Goal: Task Accomplishment & Management: Manage account settings

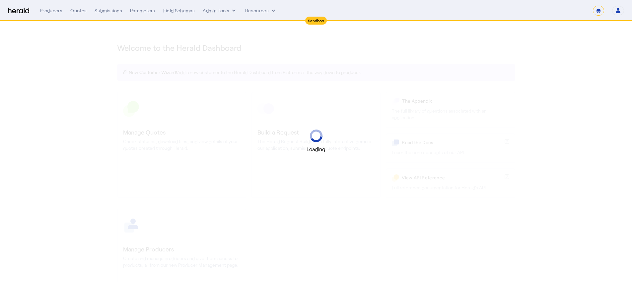
select select "*******"
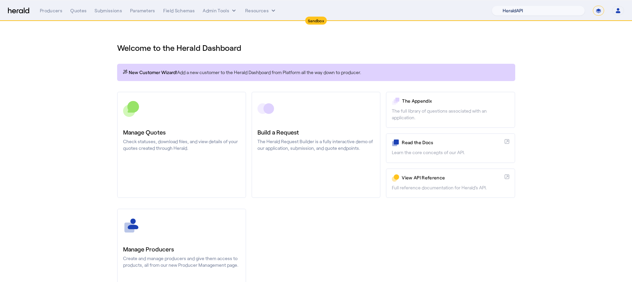
click at [553, 14] on select "1Fort Acrisure Acturis Affinity Advisors Affinity Risk Agentero AmWins Anzen Ao…" at bounding box center [537, 11] width 93 height 10
select select "pfm_lx2v_founder_shield"
click at [510, 6] on select "1Fort Acrisure Acturis Affinity Advisors Affinity Risk Agentero AmWins Anzen Ao…" at bounding box center [537, 11] width 93 height 10
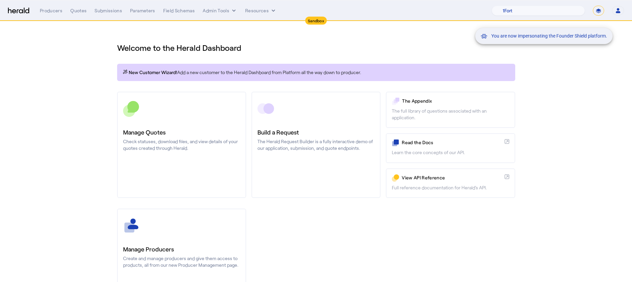
click at [177, 143] on div "You are now impersonating the Founder Shield platform." at bounding box center [316, 141] width 632 height 282
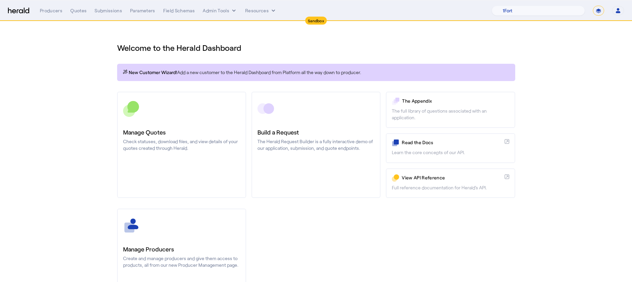
click at [177, 147] on p "Check statuses, download files, and view details of your quotes created through…" at bounding box center [181, 144] width 117 height 13
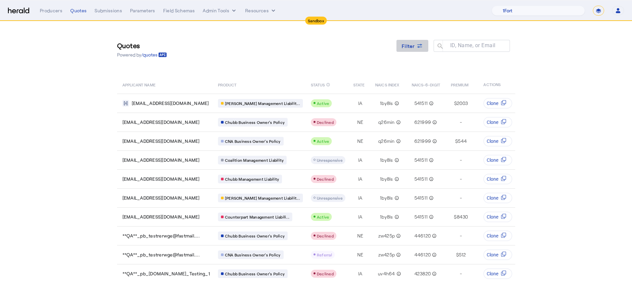
click at [422, 44] on icon at bounding box center [419, 45] width 5 height 2
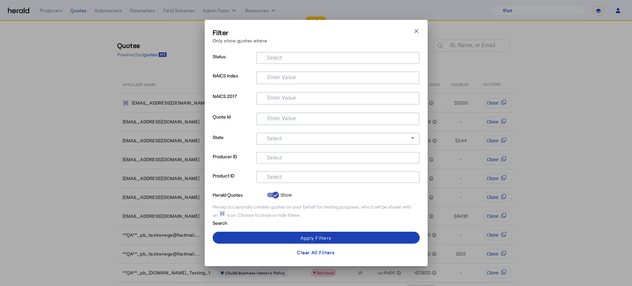
click at [329, 176] on input "Select" at bounding box center [336, 177] width 150 height 8
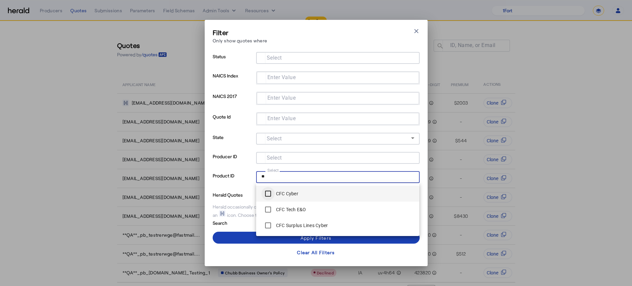
type input "**"
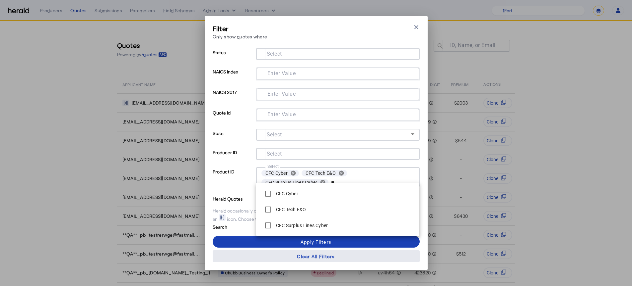
click at [236, 249] on span at bounding box center [316, 257] width 207 height 16
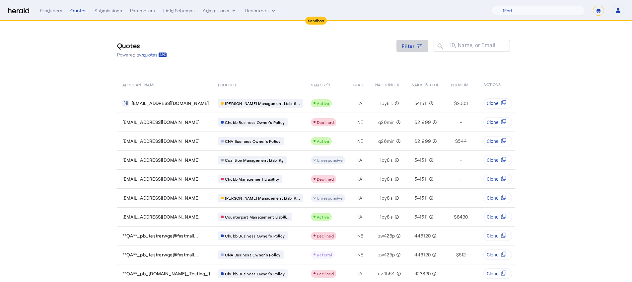
click at [417, 49] on span at bounding box center [412, 46] width 32 height 16
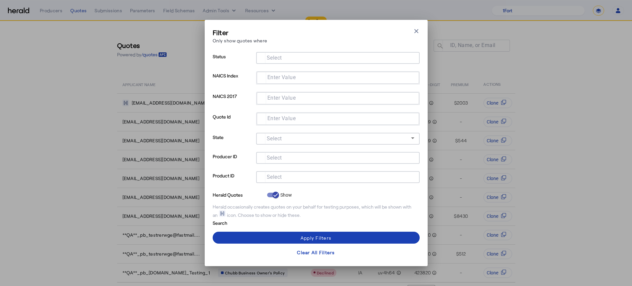
click at [292, 175] on input "Select" at bounding box center [336, 177] width 150 height 8
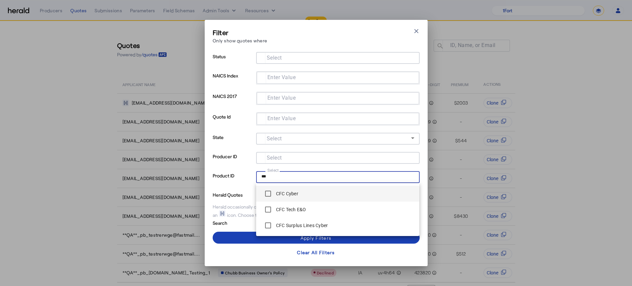
type input "***"
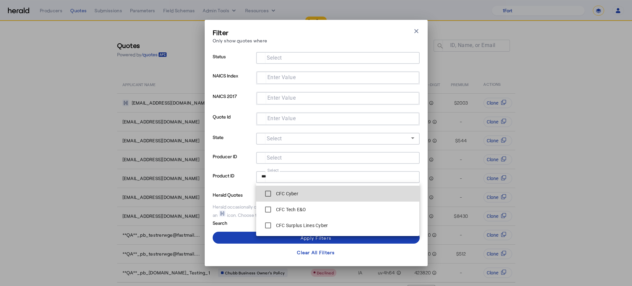
click at [291, 196] on label "CFC Cyber" at bounding box center [287, 194] width 24 height 7
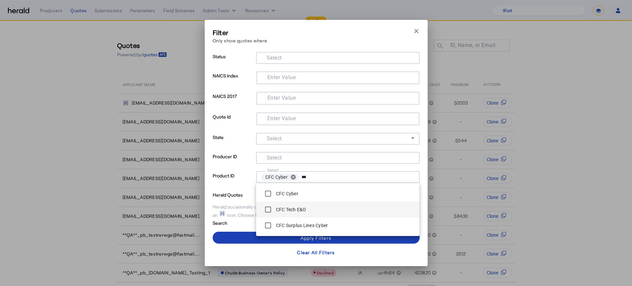
click at [289, 208] on label "CFC Tech E&O" at bounding box center [290, 210] width 31 height 7
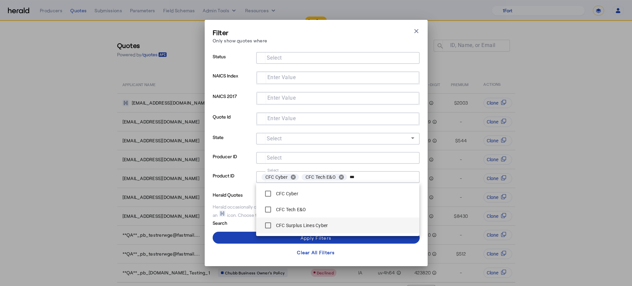
click at [286, 223] on label "CFC Surplus Lines Cyber" at bounding box center [301, 225] width 53 height 7
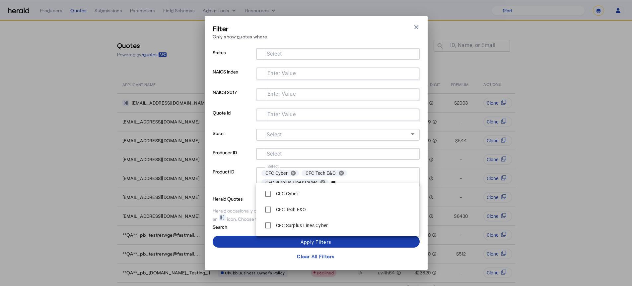
click at [238, 241] on span at bounding box center [316, 242] width 207 height 16
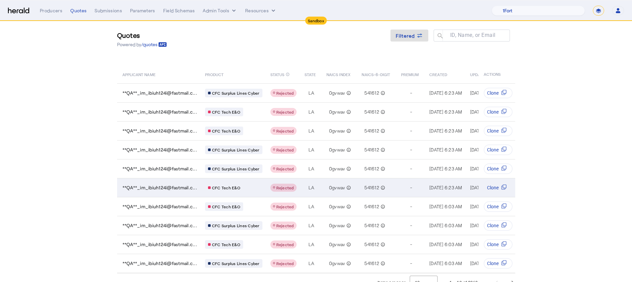
scroll to position [25, 0]
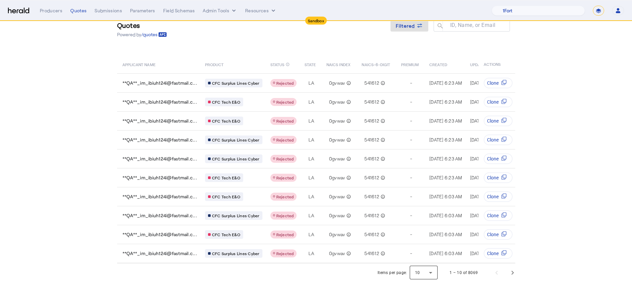
click at [435, 277] on div at bounding box center [423, 272] width 28 height 16
click at [418, 238] on span "25" at bounding box center [426, 239] width 17 height 8
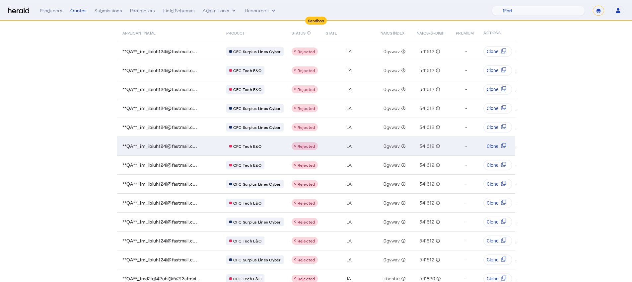
scroll to position [64, 0]
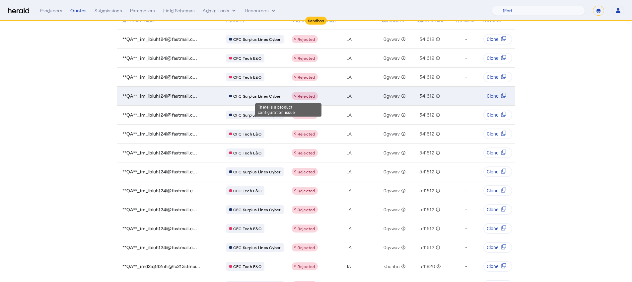
click at [294, 95] on circle "Table view of all quotes submitted by your platform" at bounding box center [295, 96] width 2 height 2
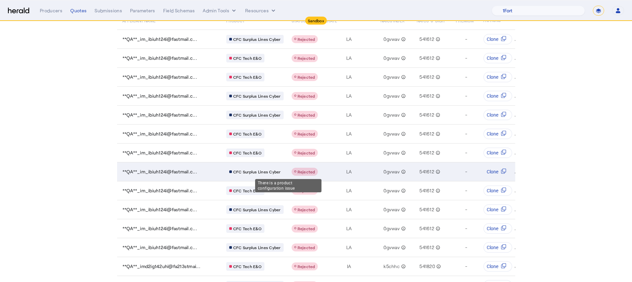
click at [297, 169] on span "Rejected" at bounding box center [306, 171] width 18 height 5
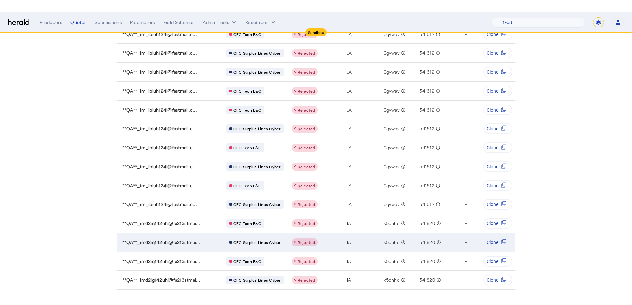
scroll to position [119, 0]
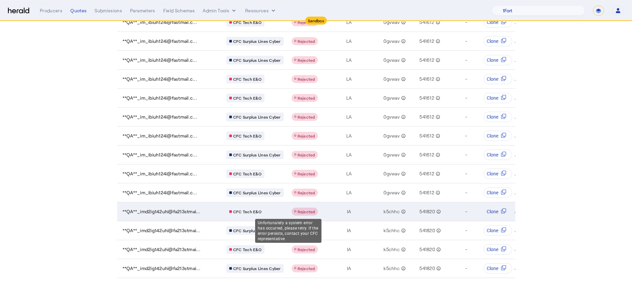
click at [297, 211] on span "Rejected" at bounding box center [306, 211] width 18 height 5
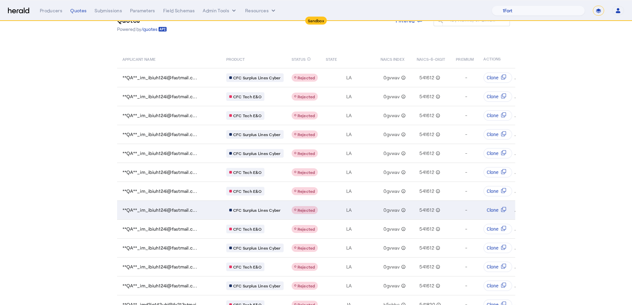
scroll to position [0, 0]
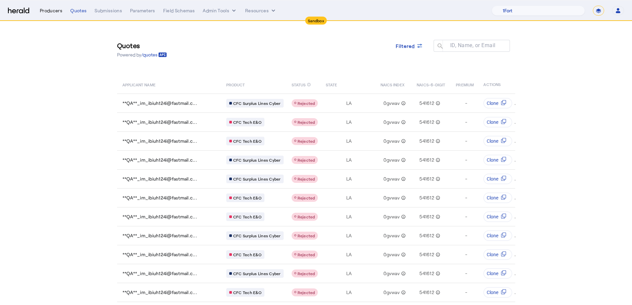
click at [60, 10] on div "Producers" at bounding box center [51, 10] width 23 height 7
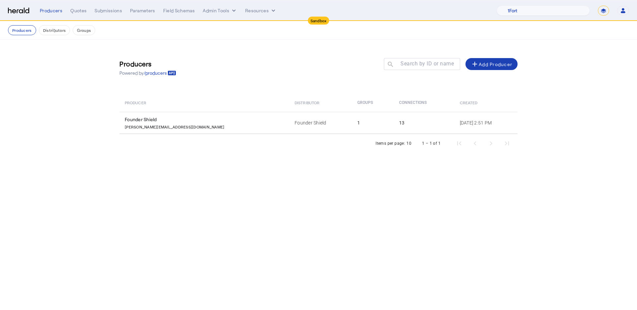
click at [293, 129] on td "Founder Shield" at bounding box center [320, 123] width 63 height 22
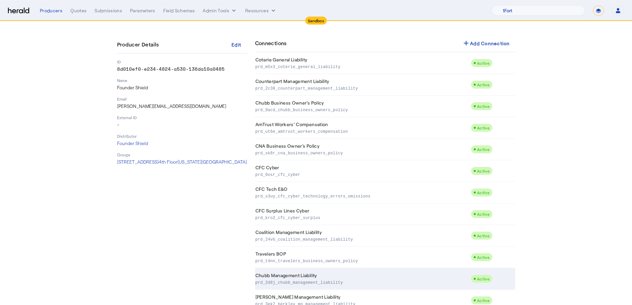
scroll to position [91, 0]
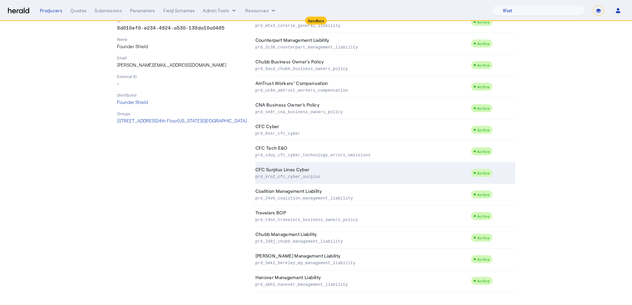
click at [343, 180] on td "CFC Surplus Lines Cyber prd_kro2_cfc_cyber_surplus" at bounding box center [363, 173] width 216 height 22
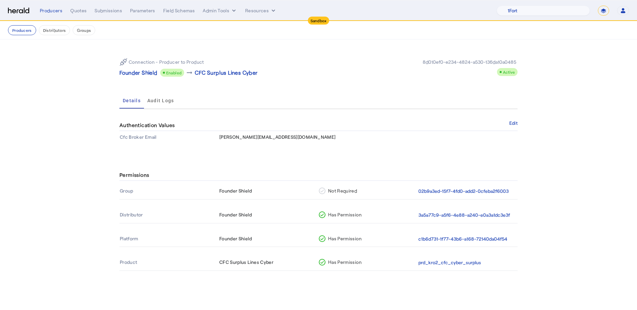
click at [436, 210] on th "3a5a77c9-a5f6-4e88-a240-e0a3a1dc3e3f" at bounding box center [467, 215] width 99 height 16
click at [436, 214] on button "3a5a77c9-a5f6-4e88-a240-e0a3a1dc3e3f" at bounding box center [464, 215] width 92 height 8
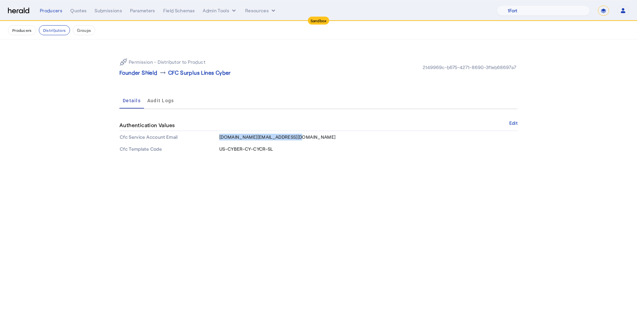
drag, startPoint x: 294, startPoint y: 138, endPoint x: 219, endPoint y: 138, distance: 75.6
click at [219, 138] on td "foundershield.sl@heraldapi.com" at bounding box center [368, 137] width 298 height 12
copy span "foundershield.sl@heraldapi.com"
click at [78, 11] on div "Quotes" at bounding box center [78, 10] width 16 height 7
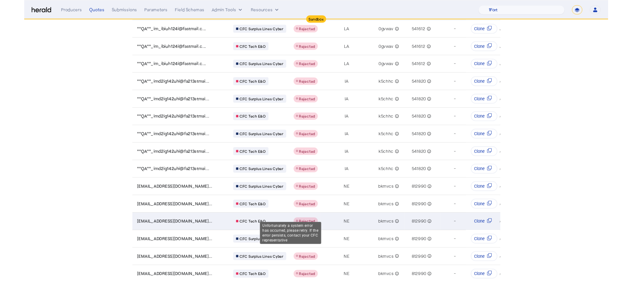
scroll to position [285, 0]
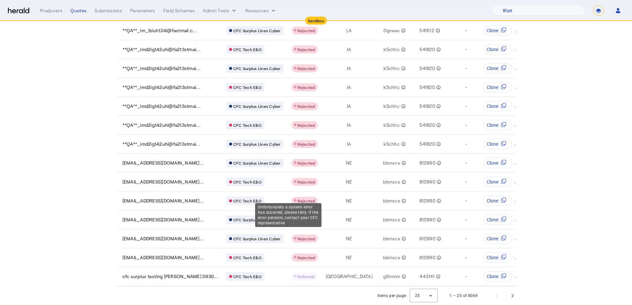
click at [289, 203] on div "Unfortunately a system error has occurred, please retry. If the error persists,…" at bounding box center [288, 215] width 66 height 24
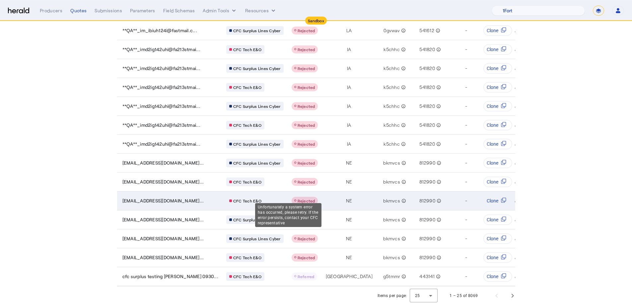
click at [297, 198] on span "Rejected" at bounding box center [306, 200] width 18 height 5
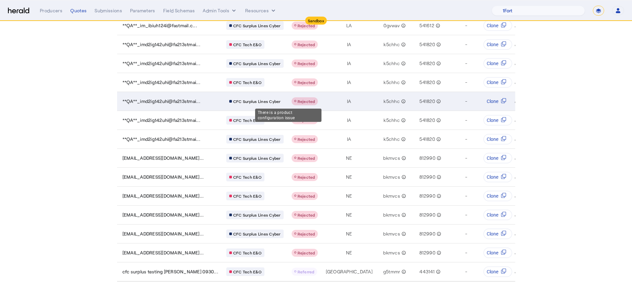
click at [297, 101] on span "Rejected" at bounding box center [306, 101] width 18 height 5
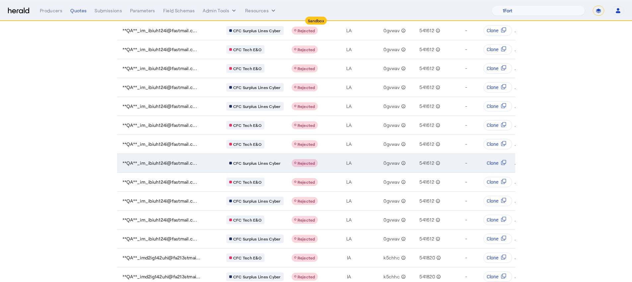
scroll to position [153, 0]
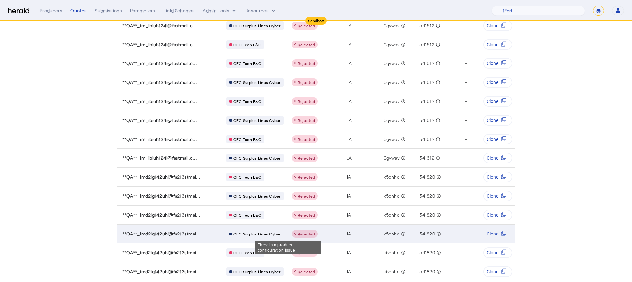
click at [297, 234] on span "Rejected" at bounding box center [306, 233] width 18 height 5
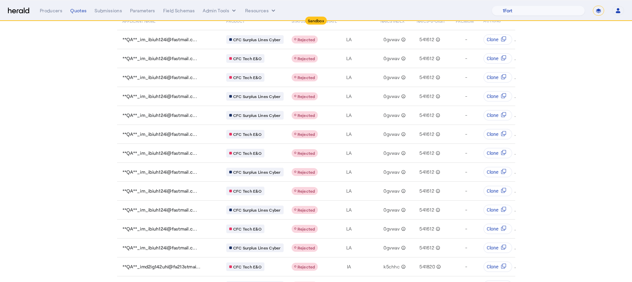
scroll to position [0, 0]
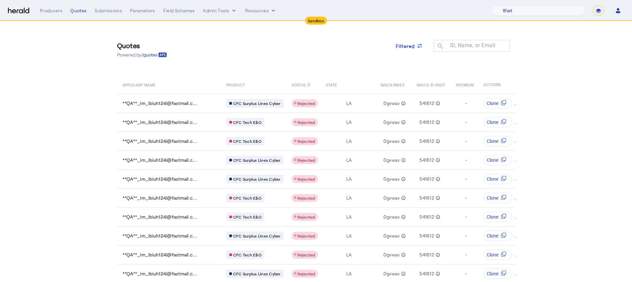
click at [594, 10] on select "**********" at bounding box center [598, 11] width 11 height 10
select select "**********"
click at [593, 6] on select "**********" at bounding box center [598, 11] width 11 height 10
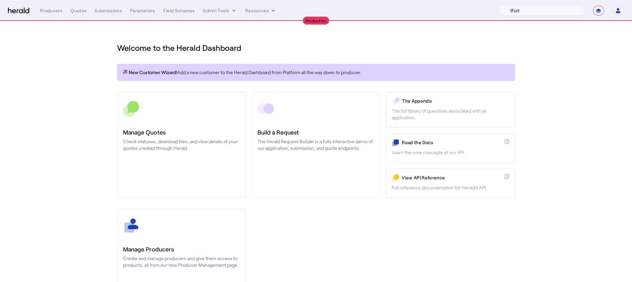
click at [554, 7] on select "1Fort Affinity Risk Arlington Roe Billy BindHQ Bunker CRC Campus Coverage Citad…" at bounding box center [542, 11] width 86 height 10
select select "pfm_j8lw_citadel"
click at [499, 6] on select "1Fort Affinity Risk Arlington Roe Billy BindHQ Bunker CRC Campus Coverage Citad…" at bounding box center [542, 11] width 86 height 10
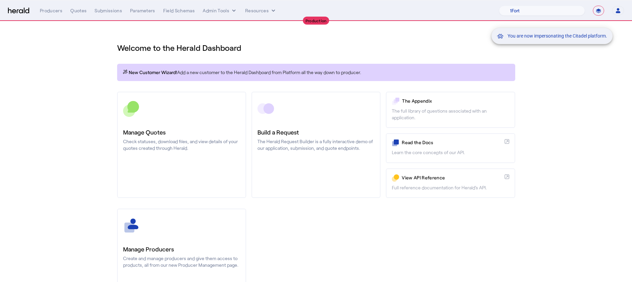
click at [195, 219] on div "You are now impersonating the Citadel platform." at bounding box center [316, 141] width 632 height 282
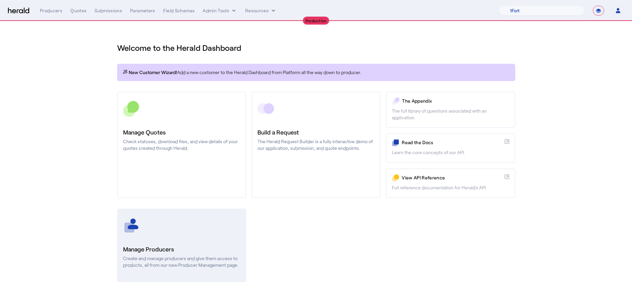
click at [196, 218] on div at bounding box center [181, 225] width 117 height 17
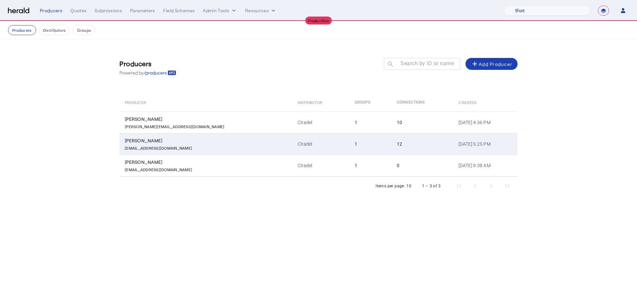
click at [292, 139] on td "Citadel" at bounding box center [320, 144] width 57 height 22
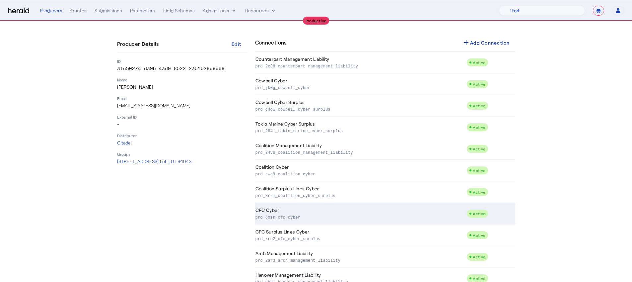
scroll to position [93, 0]
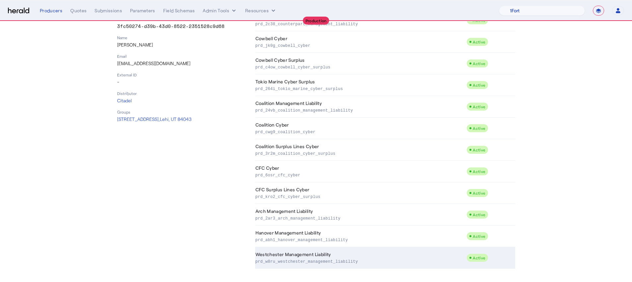
click at [387, 251] on td "Westchester Management Liability prd_w8ru_westchester_management_liability" at bounding box center [361, 258] width 212 height 22
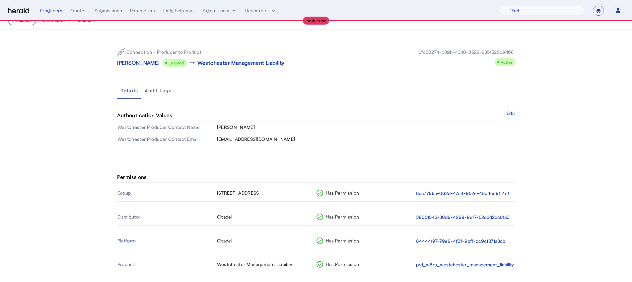
scroll to position [22, 0]
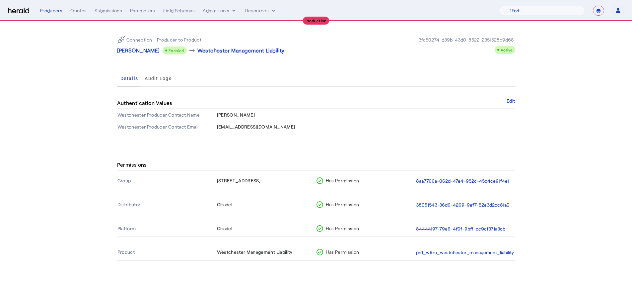
click at [483, 233] on th "84444197-79e6-4f0f-9bff-cc9cf371a3cb" at bounding box center [464, 229] width 99 height 16
click at [486, 229] on button "84444197-79e6-4f0f-9bff-cc9cf371a3cb" at bounding box center [460, 229] width 89 height 8
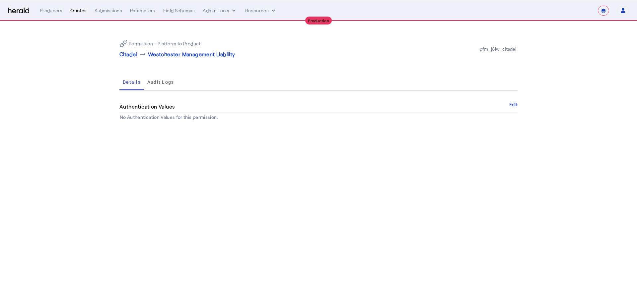
click at [79, 13] on div "Quotes" at bounding box center [78, 10] width 16 height 7
select select "pfm_j8lw_citadel"
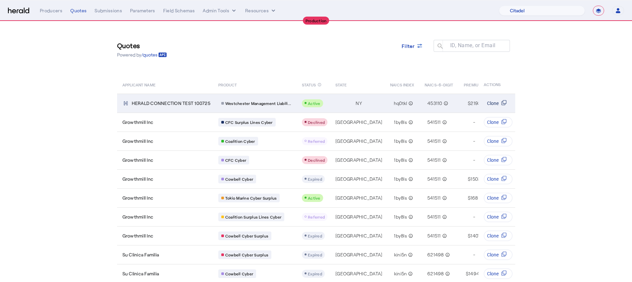
click at [504, 100] on icon "Table view of all quotes submitted by your platform" at bounding box center [503, 102] width 5 height 5
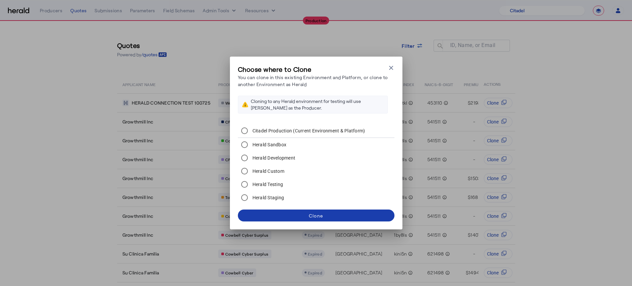
click at [358, 222] on span at bounding box center [316, 216] width 157 height 16
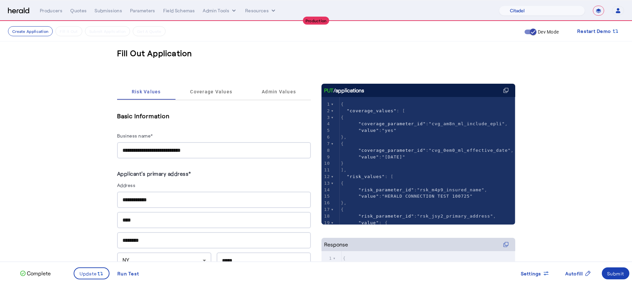
click at [209, 150] on input "**********" at bounding box center [213, 150] width 183 height 8
click at [608, 270] on div "Submit" at bounding box center [615, 273] width 17 height 7
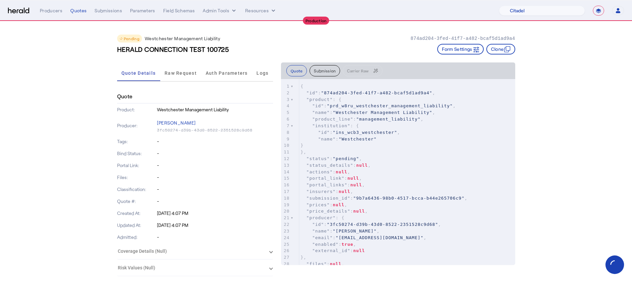
click at [72, 15] on div "**********" at bounding box center [332, 11] width 584 height 10
click at [73, 12] on div "Quotes" at bounding box center [78, 10] width 16 height 7
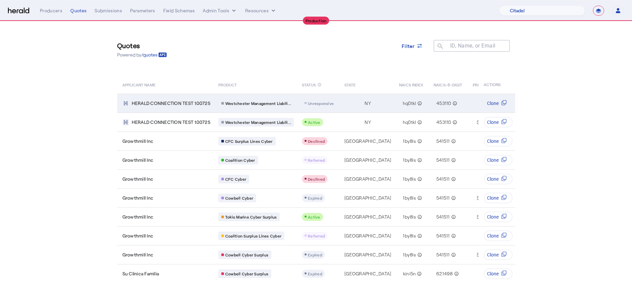
click at [322, 101] on span "Unresponsive" at bounding box center [321, 103] width 26 height 5
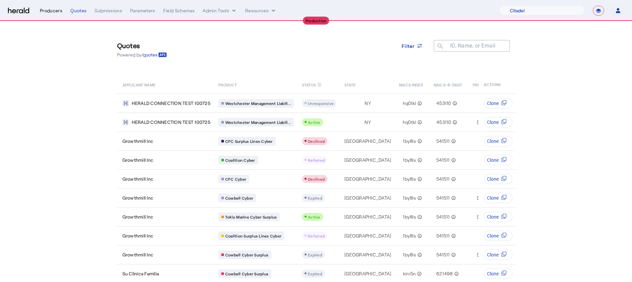
click at [55, 11] on div "Producers" at bounding box center [51, 10] width 23 height 7
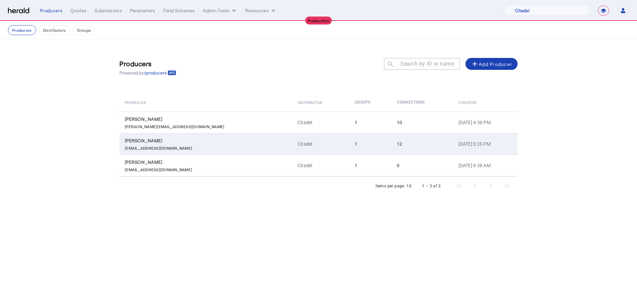
click at [391, 143] on td "12" at bounding box center [422, 144] width 62 height 22
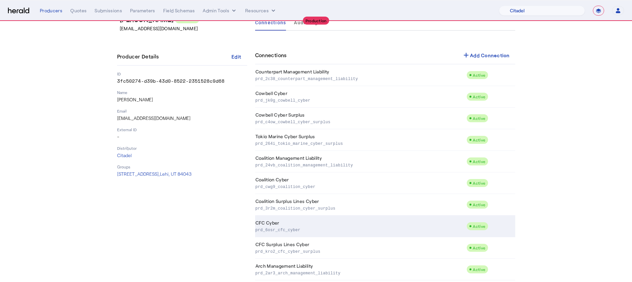
scroll to position [93, 0]
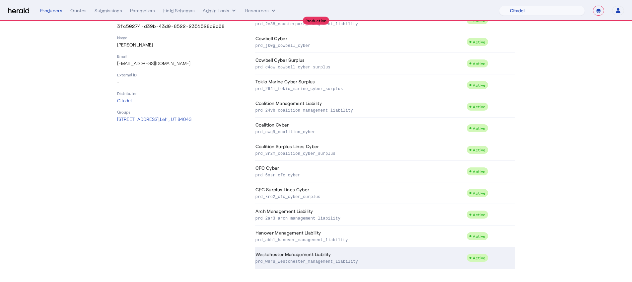
click at [467, 251] on td "Westchester Management Liability prd_w8ru_westchester_management_liability" at bounding box center [361, 258] width 212 height 22
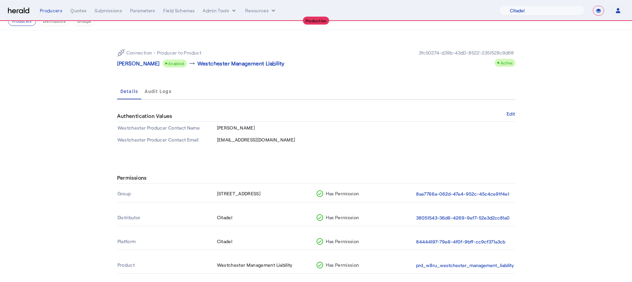
scroll to position [22, 0]
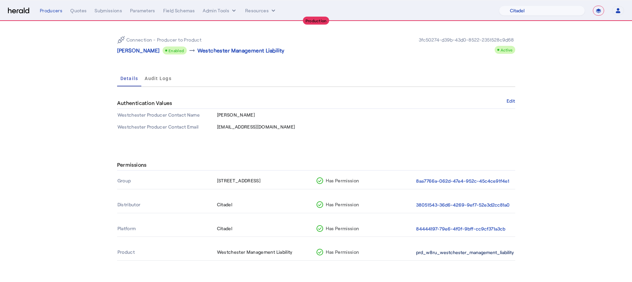
click at [485, 252] on button "prd_w8ru_westchester_management_liability" at bounding box center [465, 252] width 98 height 8
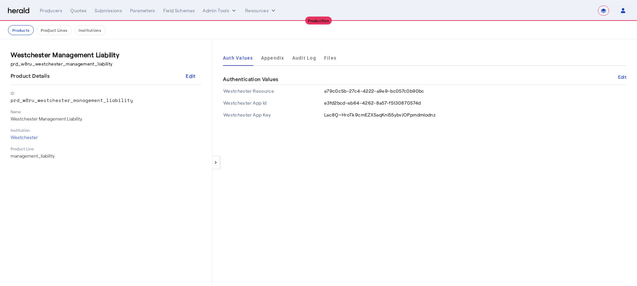
select select "pfm_j8lw_citadel"
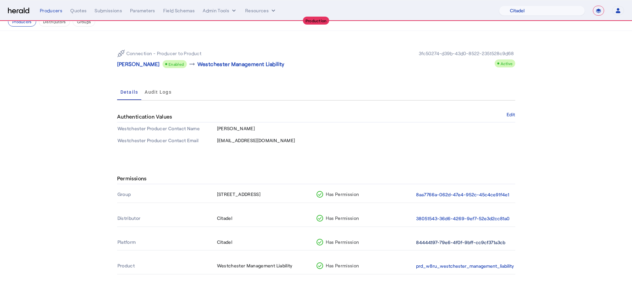
scroll to position [22, 0]
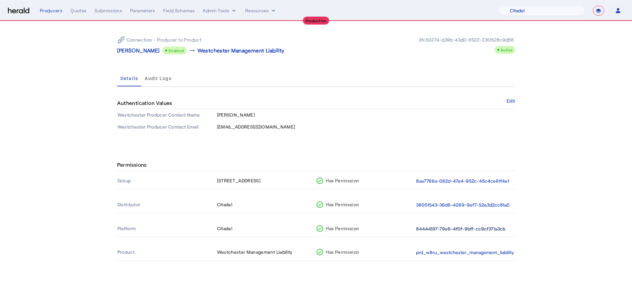
click at [471, 228] on button "84444197-79e6-4f0f-9bff-cc9cf371a3cb" at bounding box center [460, 229] width 89 height 8
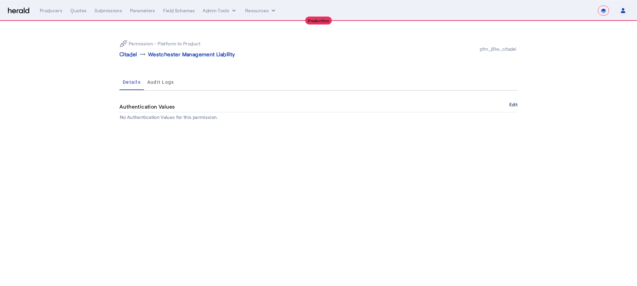
click at [515, 106] on button "Edit" at bounding box center [513, 105] width 8 height 4
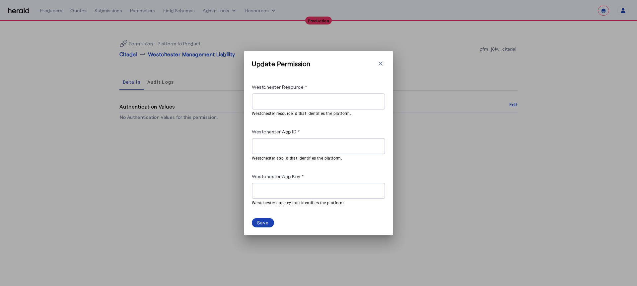
click at [309, 146] on input "Westchester App ID *" at bounding box center [318, 147] width 123 height 8
paste input "**********"
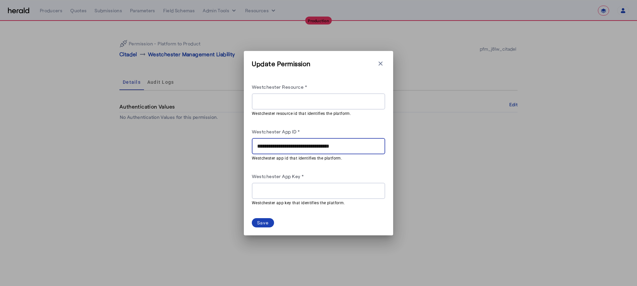
type input "**********"
click at [311, 107] on div at bounding box center [318, 102] width 123 height 16
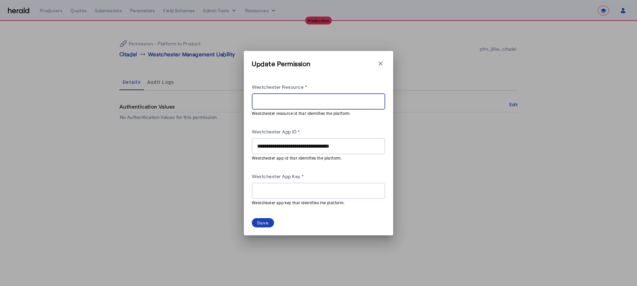
paste input "**********"
type input "**********"
click at [354, 189] on input "Westchester App Key *" at bounding box center [318, 191] width 123 height 8
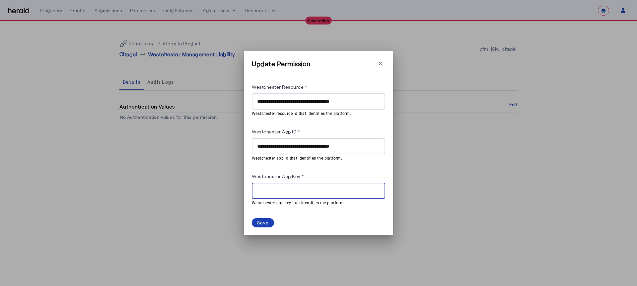
paste input "**********"
drag, startPoint x: 254, startPoint y: 194, endPoint x: 223, endPoint y: 193, distance: 30.8
click at [223, 193] on div "**********" at bounding box center [318, 143] width 637 height 286
type input "**********"
click at [313, 216] on dynamic-form-builder-v2 "**********" at bounding box center [318, 144] width 133 height 145
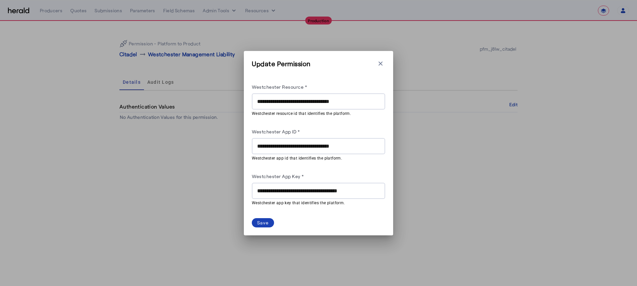
click at [249, 223] on div "**********" at bounding box center [318, 143] width 149 height 185
click at [254, 222] on span at bounding box center [263, 223] width 22 height 9
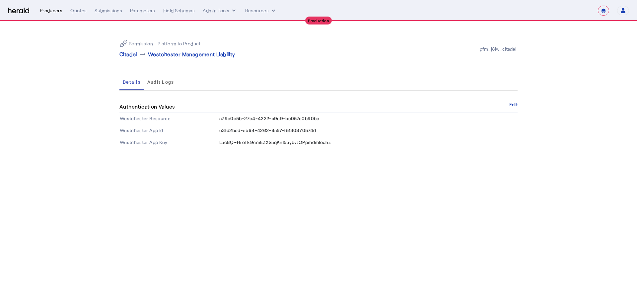
click at [58, 8] on div "Producers" at bounding box center [51, 10] width 23 height 7
select select "pfm_j8lw_citadel"
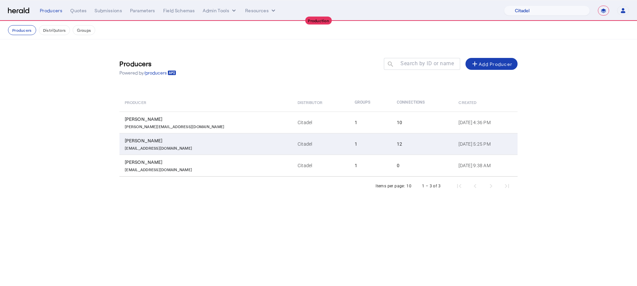
click at [391, 147] on td "12" at bounding box center [422, 144] width 62 height 22
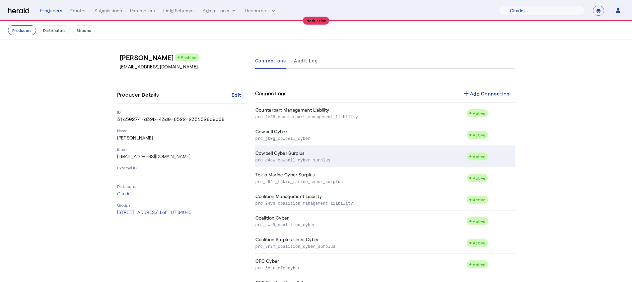
scroll to position [93, 0]
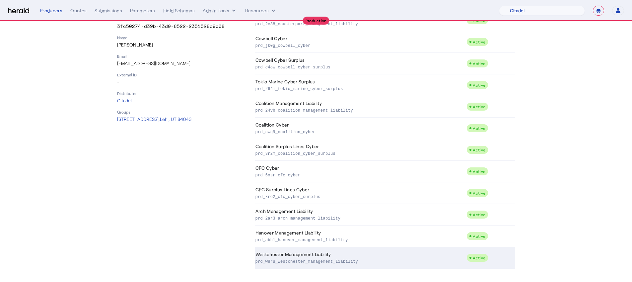
click at [402, 256] on td "Westchester Management Liability prd_w8ru_westchester_management_liability" at bounding box center [361, 258] width 212 height 22
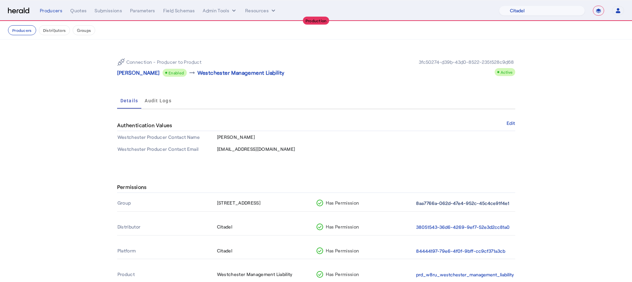
click at [431, 201] on button "8aa7766a-062d-47e4-952c-45c4ce91f4e1" at bounding box center [462, 203] width 93 height 8
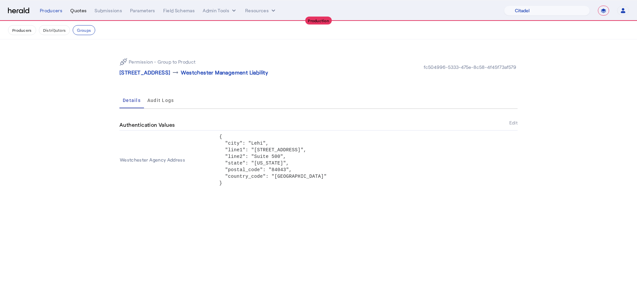
click at [81, 11] on div "Quotes" at bounding box center [78, 10] width 16 height 7
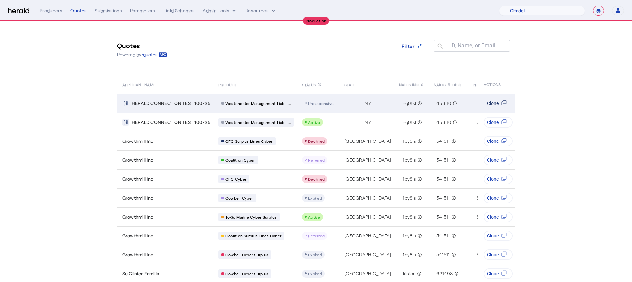
click at [503, 105] on svg-icon "Table view of all quotes submitted by your platform" at bounding box center [503, 103] width 11 height 7
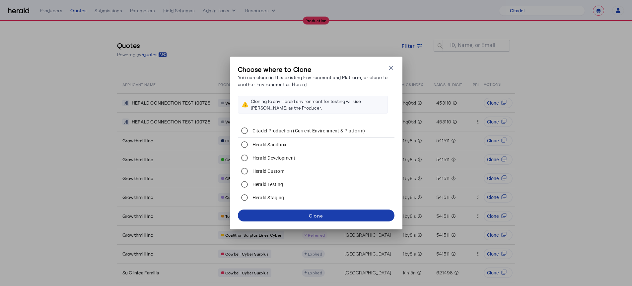
click at [343, 215] on span at bounding box center [316, 216] width 157 height 16
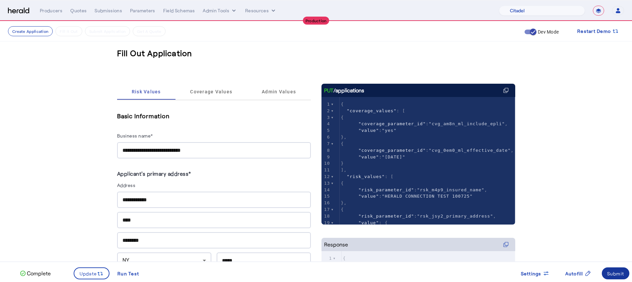
click at [613, 274] on div "Submit" at bounding box center [615, 273] width 17 height 7
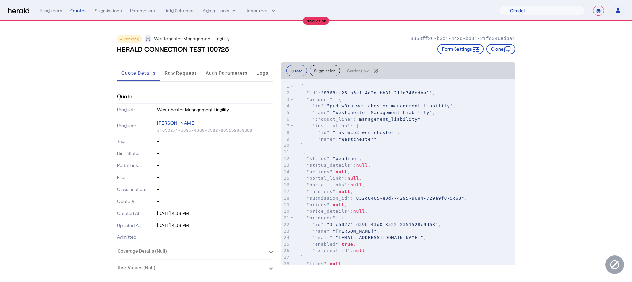
click at [77, 14] on div "**********" at bounding box center [332, 11] width 584 height 10
click at [80, 9] on div "Quotes" at bounding box center [78, 10] width 16 height 7
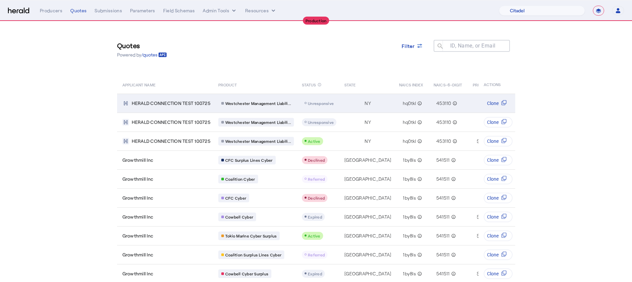
click at [319, 105] on div "Table view of all quotes submitted by your platform" at bounding box center [319, 103] width 34 height 8
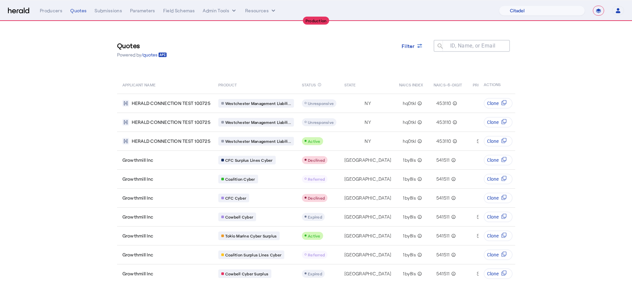
click at [48, 6] on div "**********" at bounding box center [332, 11] width 584 height 10
click at [50, 8] on div "Producers" at bounding box center [51, 10] width 23 height 7
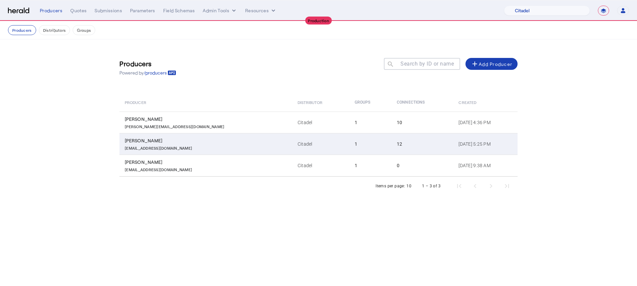
click at [292, 140] on td "Citadel" at bounding box center [320, 144] width 57 height 22
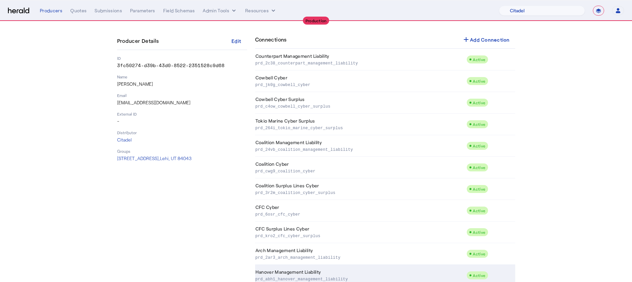
scroll to position [93, 0]
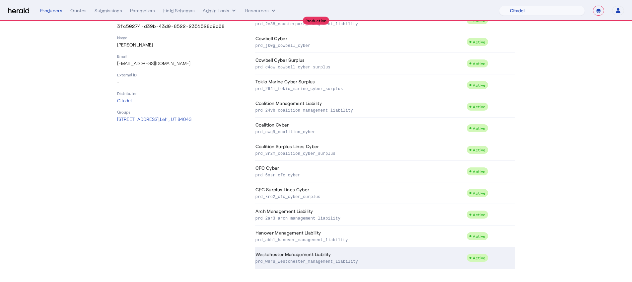
click at [374, 251] on td "Westchester Management Liability prd_w8ru_westchester_management_liability" at bounding box center [361, 258] width 212 height 22
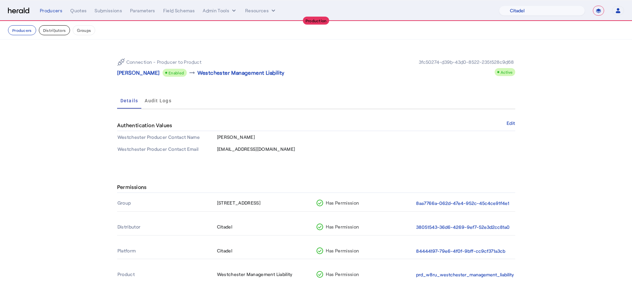
click at [61, 31] on button "Distributors" at bounding box center [54, 30] width 31 height 10
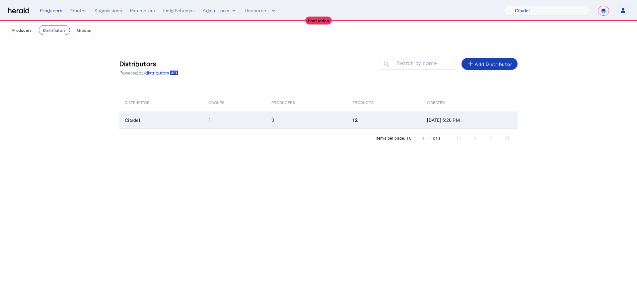
click at [421, 127] on td "Dec 19, 2024, 5:20 PM" at bounding box center [469, 120] width 96 height 17
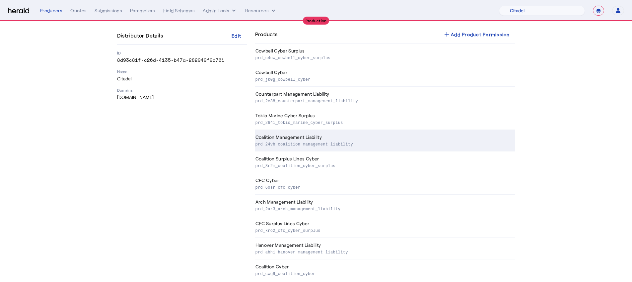
scroll to position [93, 0]
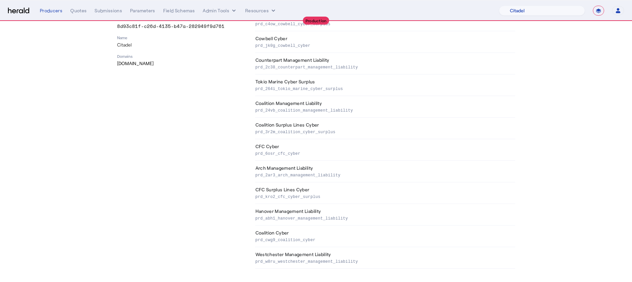
click at [382, 257] on p "prd_w8ru_westchester_management_liability" at bounding box center [383, 260] width 257 height 7
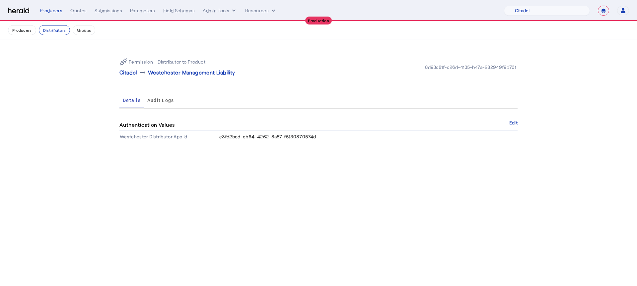
click at [508, 119] on mat-tab-group "Details Audit Logs Authentication Values Edit Westchester Distributor App Id e3…" at bounding box center [318, 118] width 398 height 50
click at [509, 122] on button "Edit" at bounding box center [513, 123] width 8 height 4
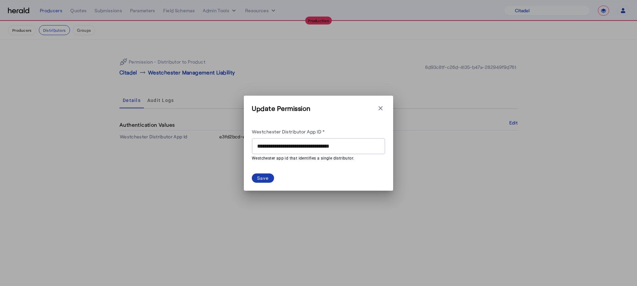
click at [266, 175] on div "Save" at bounding box center [263, 178] width 12 height 7
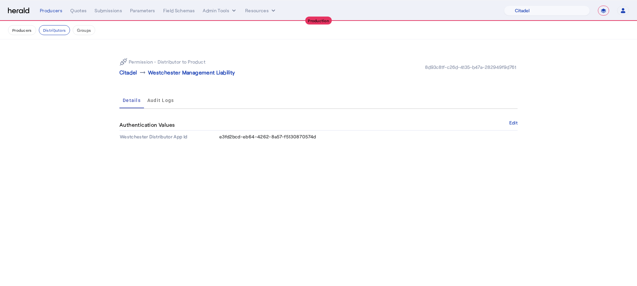
click at [83, 31] on button "Groups" at bounding box center [84, 30] width 23 height 10
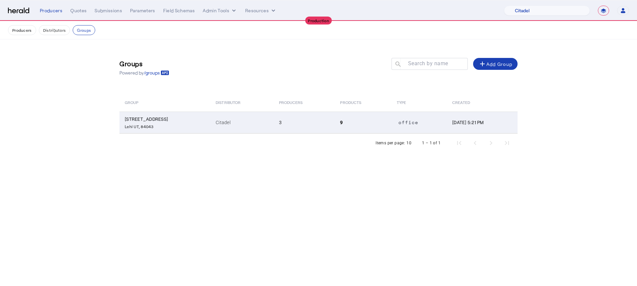
click at [298, 126] on td "3" at bounding box center [304, 123] width 61 height 22
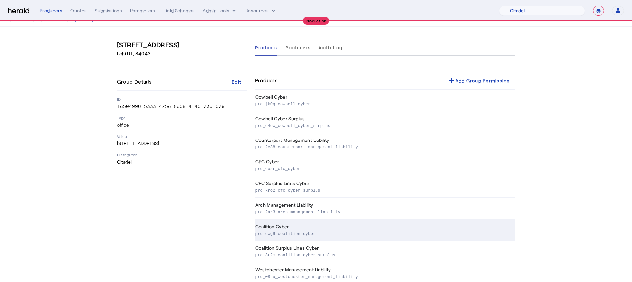
scroll to position [28, 0]
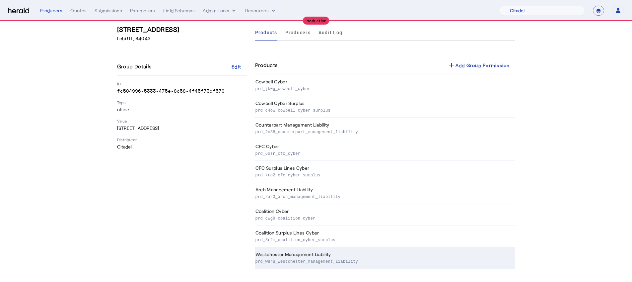
click at [386, 257] on p "prd_w8ru_westchester_management_liability" at bounding box center [383, 260] width 257 height 7
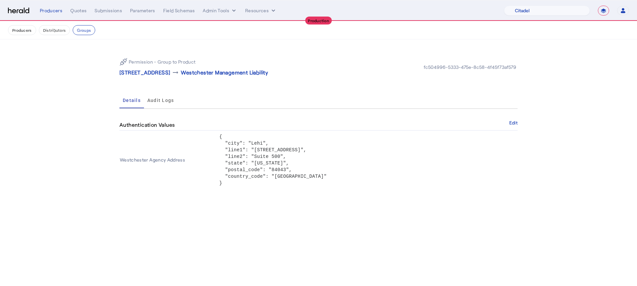
click at [513, 125] on button "Edit" at bounding box center [513, 123] width 8 height 4
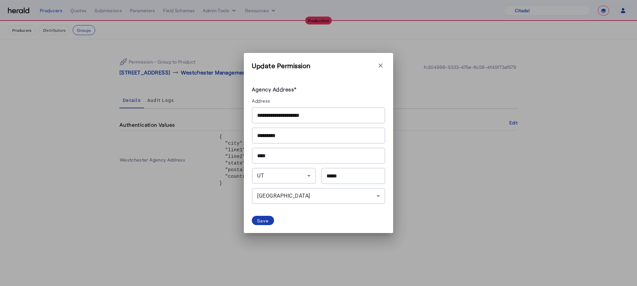
click at [260, 218] on div "Save" at bounding box center [263, 221] width 12 height 7
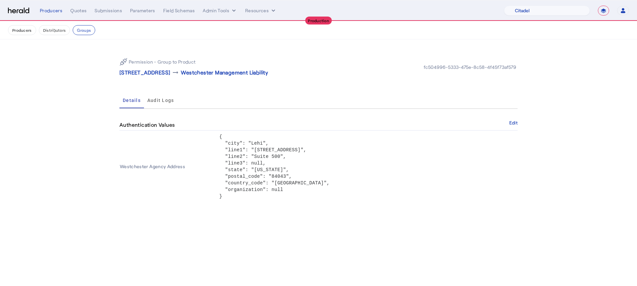
click at [17, 33] on button "Producers" at bounding box center [22, 30] width 28 height 10
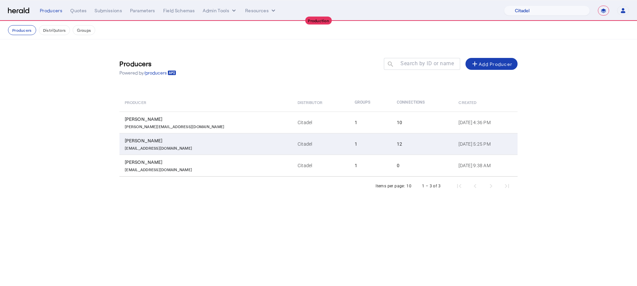
click at [391, 139] on td "12" at bounding box center [422, 144] width 62 height 22
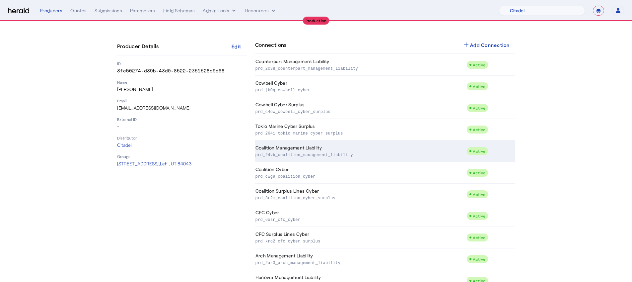
scroll to position [93, 0]
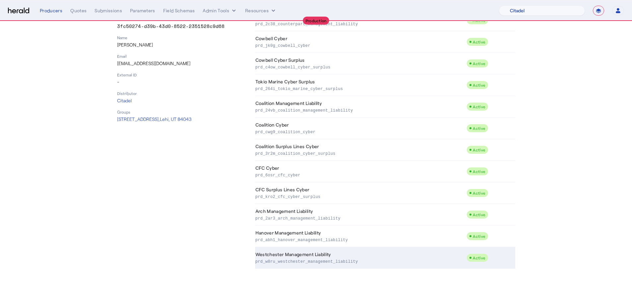
click at [425, 256] on td "Westchester Management Liability prd_w8ru_westchester_management_liability" at bounding box center [361, 258] width 212 height 22
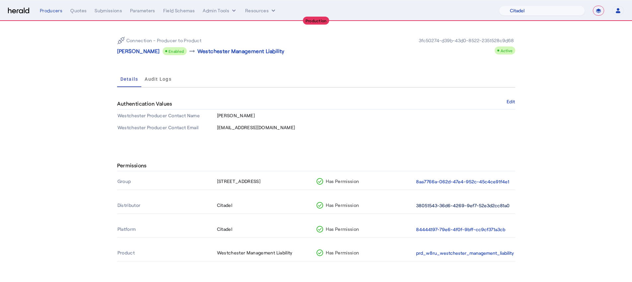
scroll to position [22, 0]
click at [455, 229] on button "84444197-79e6-4f0f-9bff-cc9cf371a3cb" at bounding box center [460, 229] width 89 height 8
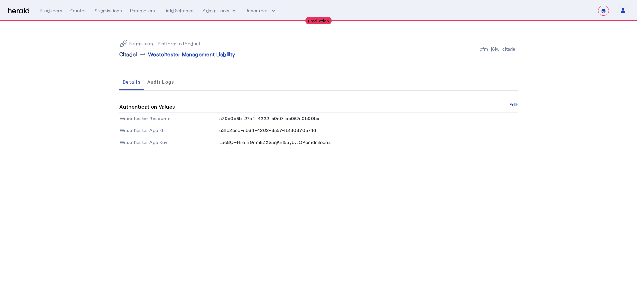
click at [125, 55] on p "Citadel" at bounding box center [128, 54] width 18 height 8
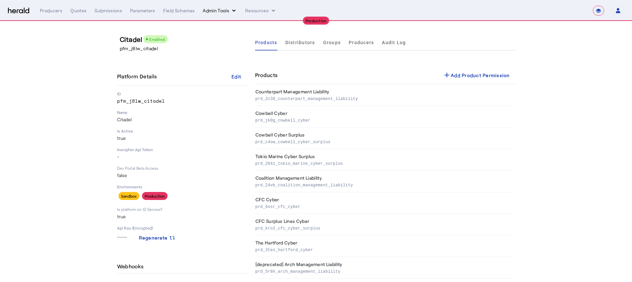
click at [212, 8] on button "Admin Tools" at bounding box center [220, 10] width 34 height 7
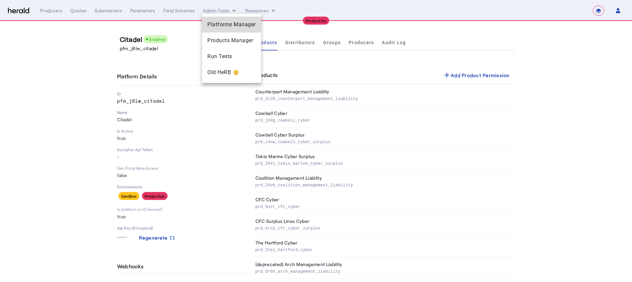
click at [222, 25] on span "Platforms Manager" at bounding box center [231, 25] width 48 height 8
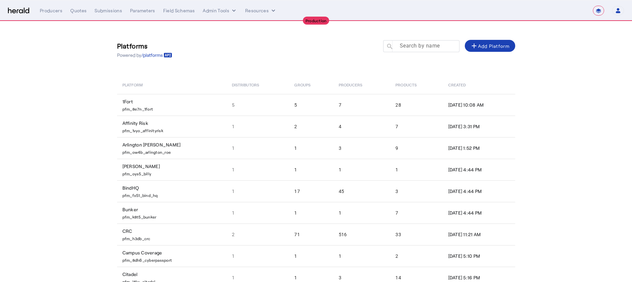
click at [432, 42] on mat-label "Search by name" at bounding box center [420, 45] width 40 height 6
click at [432, 42] on input "Search by name" at bounding box center [424, 46] width 60 height 8
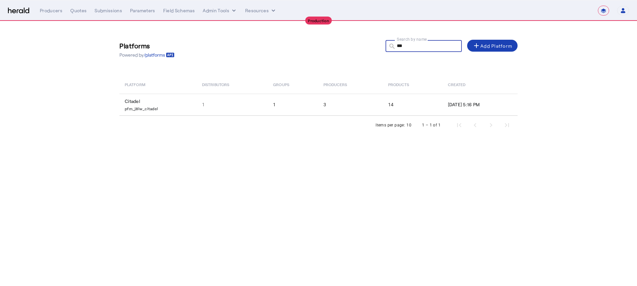
type input "***"
click at [391, 91] on th "Products" at bounding box center [413, 84] width 60 height 19
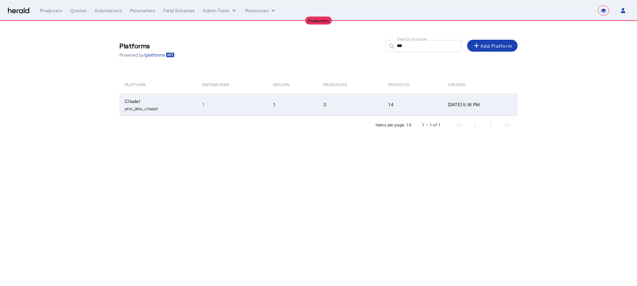
click at [392, 96] on td "14" at bounding box center [413, 105] width 60 height 22
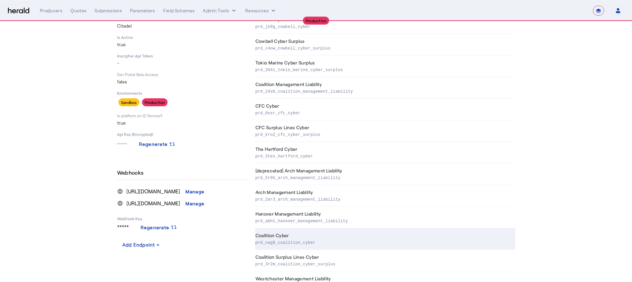
scroll to position [118, 0]
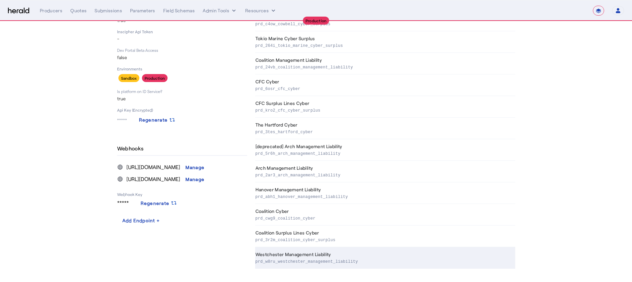
click at [476, 264] on th "Westchester Management Liability prd_w8ru_westchester_management_liability" at bounding box center [385, 258] width 260 height 22
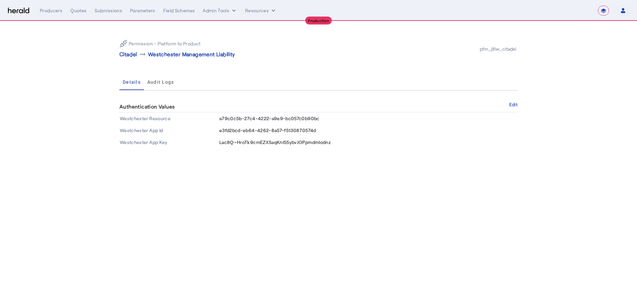
click at [512, 104] on button "Edit" at bounding box center [513, 105] width 8 height 4
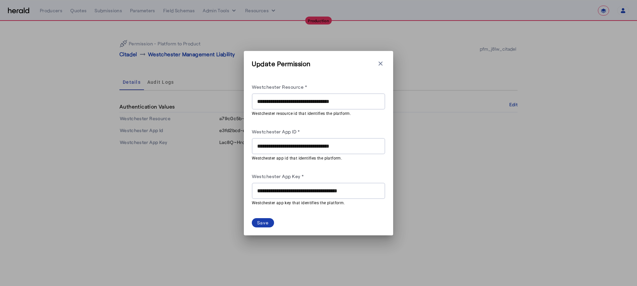
click at [260, 225] on div "Save" at bounding box center [263, 223] width 12 height 7
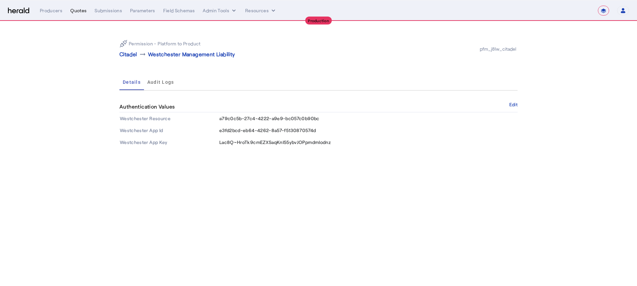
click at [77, 12] on div "Quotes" at bounding box center [78, 10] width 16 height 7
select select "pfm_j8lw_citadel"
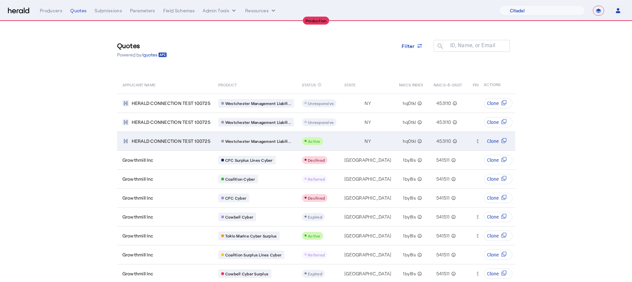
click at [291, 138] on span "Westchester Management Liabili..." at bounding box center [258, 140] width 66 height 5
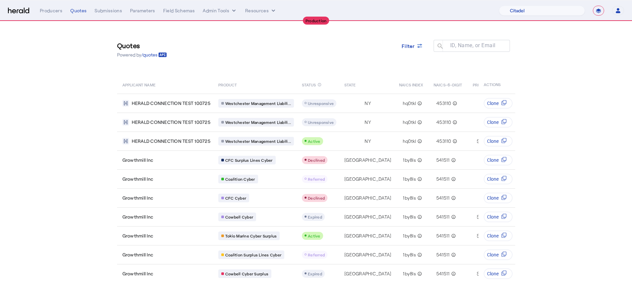
click at [55, 6] on div "**********" at bounding box center [332, 11] width 584 height 10
click at [55, 8] on div "Producers" at bounding box center [51, 10] width 23 height 7
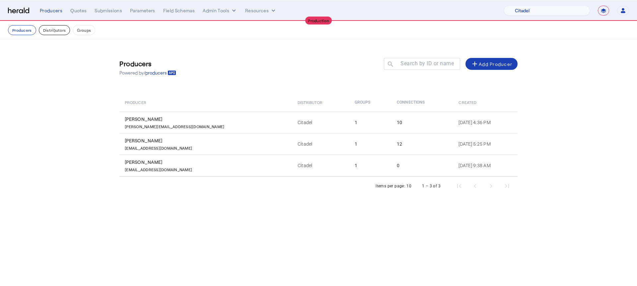
click at [51, 30] on button "Distributors" at bounding box center [54, 30] width 31 height 10
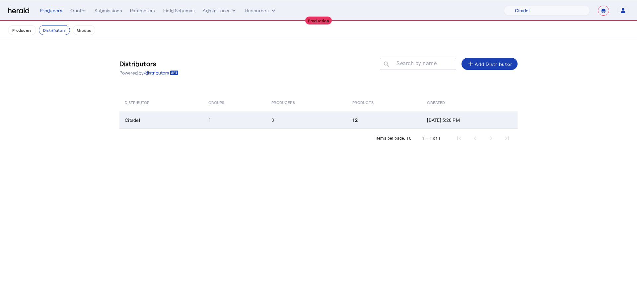
click at [380, 113] on td "12" at bounding box center [384, 120] width 75 height 17
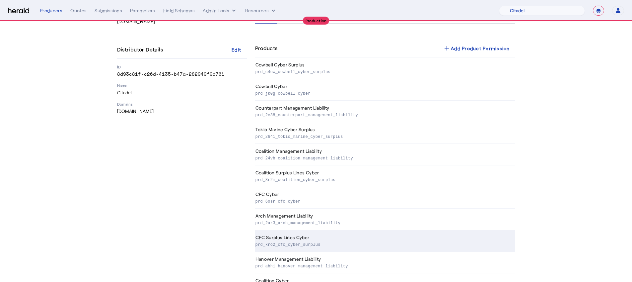
scroll to position [93, 0]
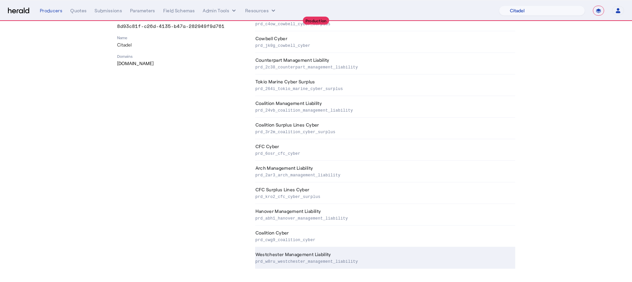
click at [389, 264] on td "Westchester Management Liability prd_w8ru_westchester_management_liability" at bounding box center [385, 258] width 260 height 22
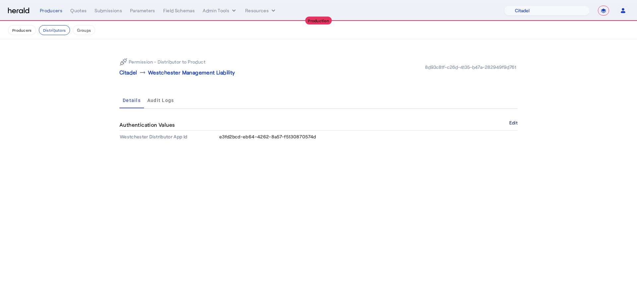
click at [514, 121] on button "Edit" at bounding box center [513, 123] width 8 height 4
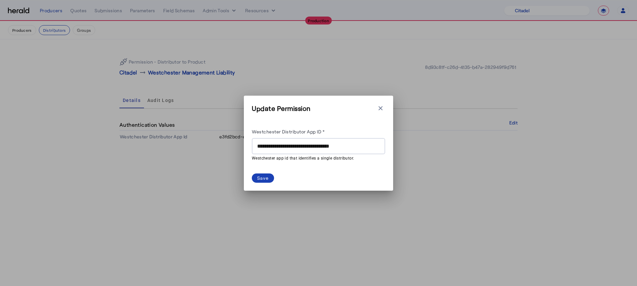
click at [311, 145] on input "**********" at bounding box center [318, 147] width 123 height 8
paste input "text"
type input "**********"
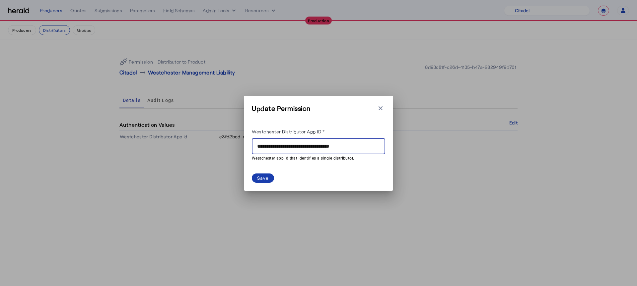
click at [265, 176] on div "Save" at bounding box center [263, 178] width 12 height 7
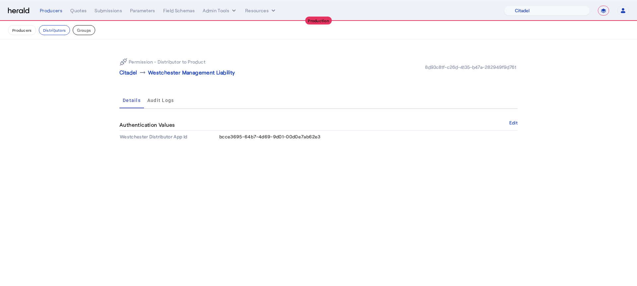
click at [81, 31] on button "Groups" at bounding box center [84, 30] width 23 height 10
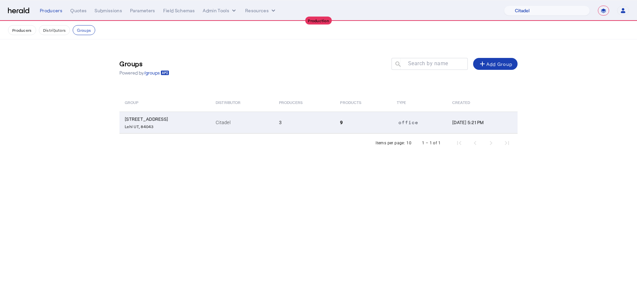
click at [474, 127] on td "Dec 19, 2024, 5:21 PM" at bounding box center [482, 123] width 71 height 22
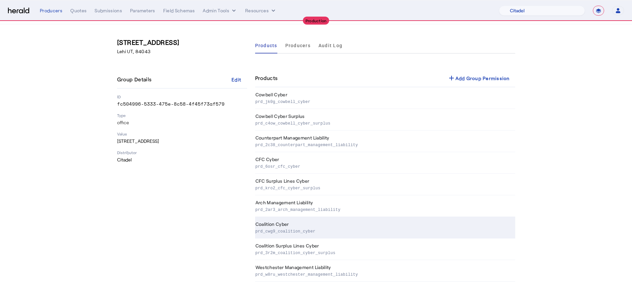
scroll to position [28, 0]
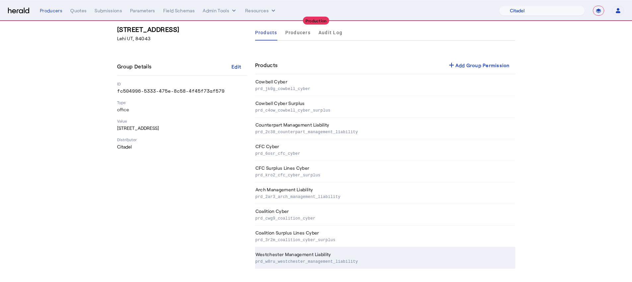
click at [411, 252] on td "Westchester Management Liability prd_w8ru_westchester_management_liability" at bounding box center [385, 258] width 260 height 22
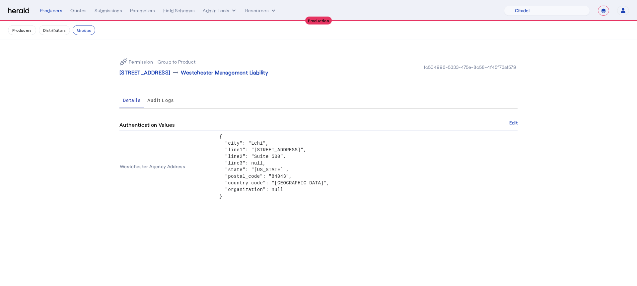
click at [521, 129] on div "Permission - Group to Product 2600 W Executive Pkwy Suite 500 , Lehi, UT 84043 …" at bounding box center [318, 127] width 424 height 176
click at [516, 125] on button "Edit" at bounding box center [513, 123] width 8 height 4
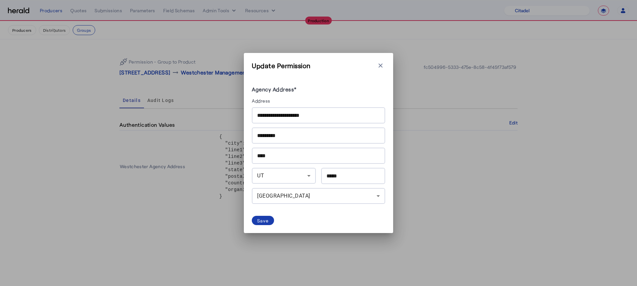
click at [266, 220] on div "Save" at bounding box center [263, 221] width 12 height 7
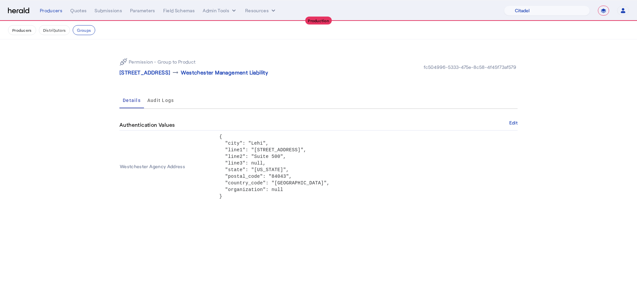
click at [17, 31] on button "Producers" at bounding box center [22, 30] width 28 height 10
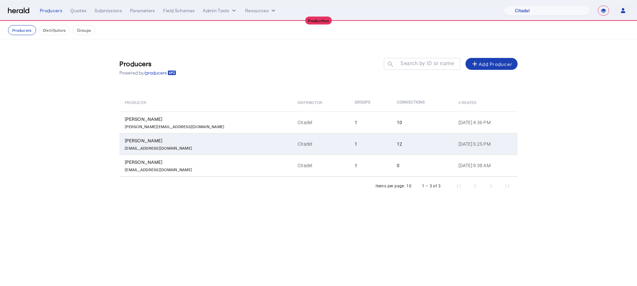
click at [349, 138] on td "1" at bounding box center [370, 144] width 42 height 22
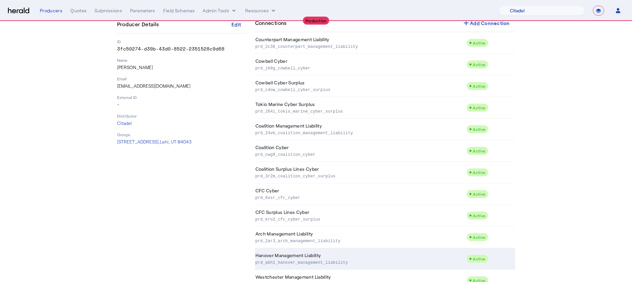
scroll to position [93, 0]
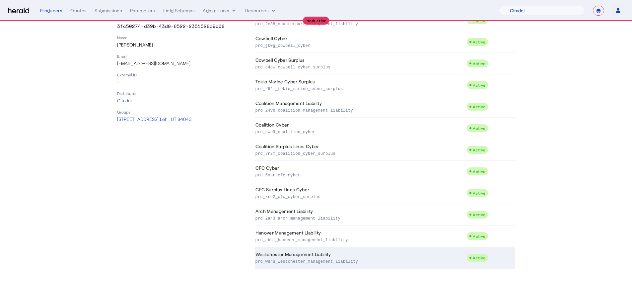
click at [397, 257] on p "prd_w8ru_westchester_management_liability" at bounding box center [359, 260] width 209 height 7
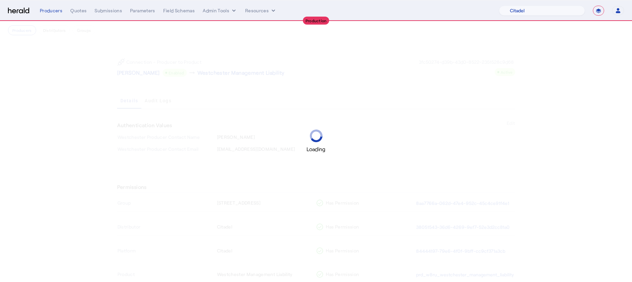
scroll to position [22, 0]
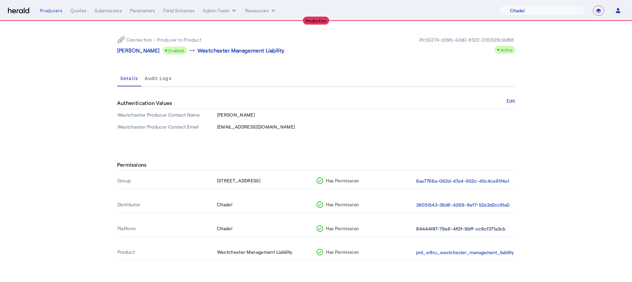
click at [469, 231] on button "84444197-79e6-4f0f-9bff-cc9cf371a3cb" at bounding box center [460, 229] width 89 height 8
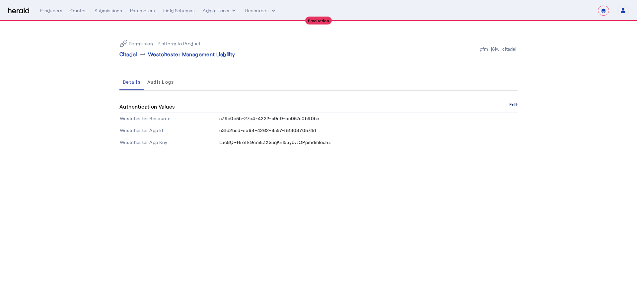
click at [514, 105] on button "Edit" at bounding box center [513, 105] width 8 height 4
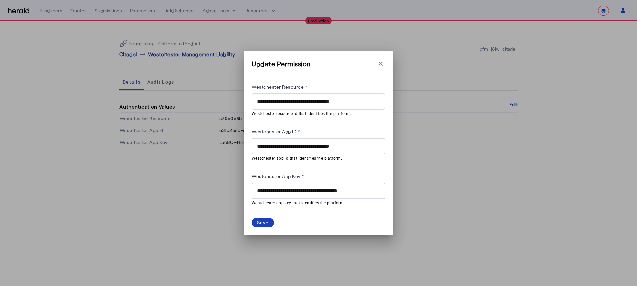
click at [284, 146] on input "**********" at bounding box center [318, 147] width 123 height 8
paste input "text"
type input "**********"
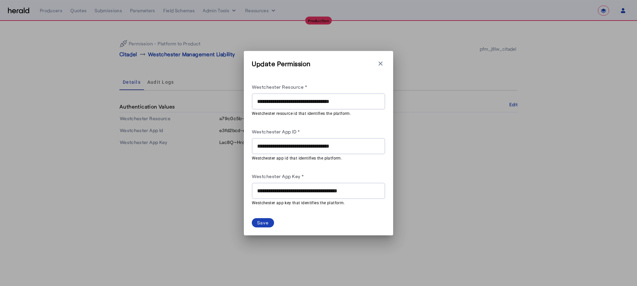
click at [295, 195] on div "**********" at bounding box center [318, 191] width 123 height 16
click at [298, 187] on input "**********" at bounding box center [318, 191] width 123 height 8
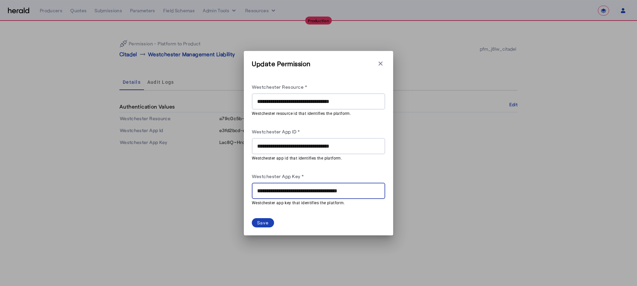
click at [298, 187] on input "**********" at bounding box center [318, 191] width 123 height 8
paste input "text"
type input "**********"
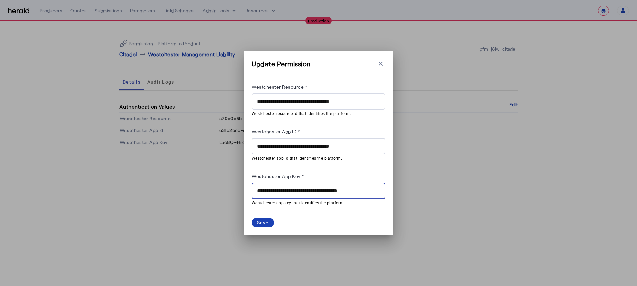
click at [323, 190] on input "**********" at bounding box center [318, 191] width 123 height 8
click at [323, 191] on input "Westchester App Key *" at bounding box center [318, 191] width 123 height 8
paste input "**********"
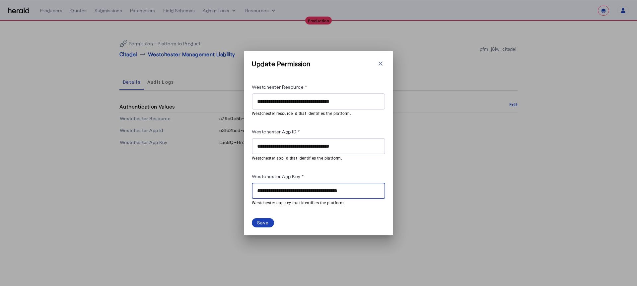
scroll to position [0, 8]
type input "**********"
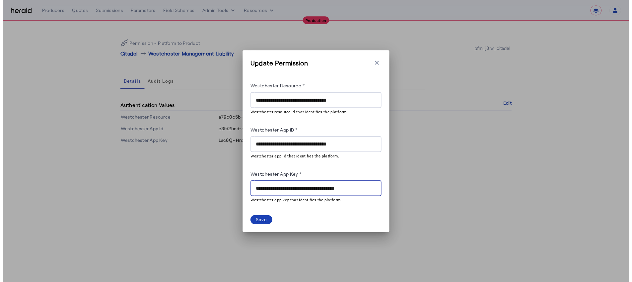
scroll to position [0, 0]
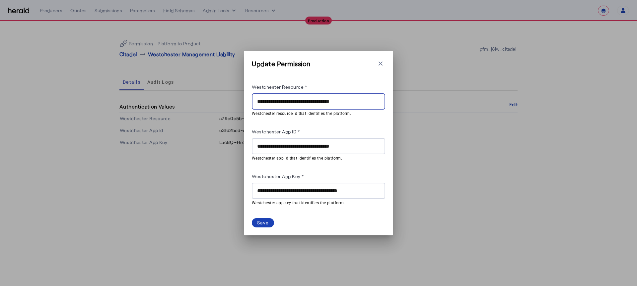
drag, startPoint x: 371, startPoint y: 103, endPoint x: 245, endPoint y: 105, distance: 126.0
click at [245, 105] on div "**********" at bounding box center [318, 143] width 149 height 185
click at [265, 224] on div "Save" at bounding box center [263, 223] width 12 height 7
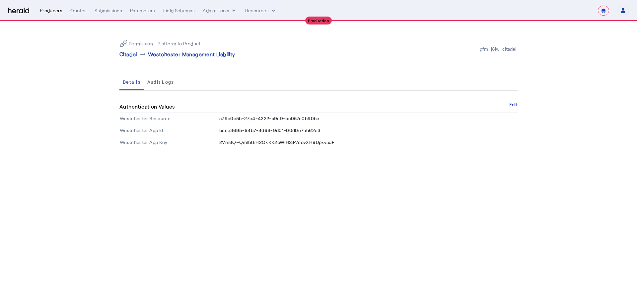
click at [48, 10] on div "Producers" at bounding box center [51, 10] width 23 height 7
select select "pfm_j8lw_citadel"
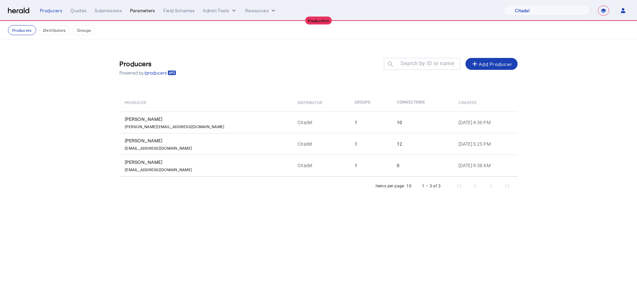
click at [81, 11] on div "Quotes" at bounding box center [78, 10] width 16 height 7
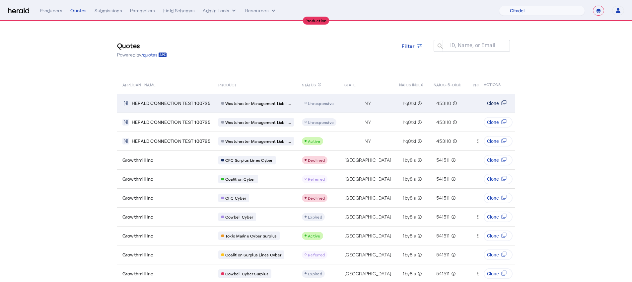
click at [498, 103] on span "Clone" at bounding box center [493, 103] width 12 height 7
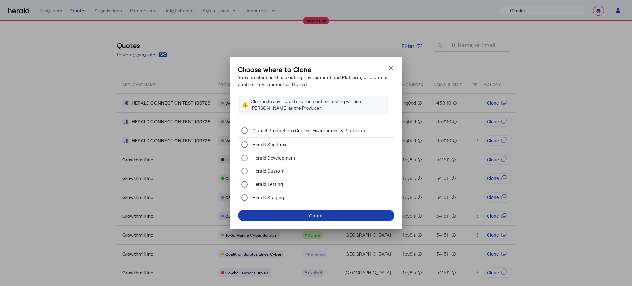
click at [322, 214] on div "Clone" at bounding box center [316, 216] width 14 height 7
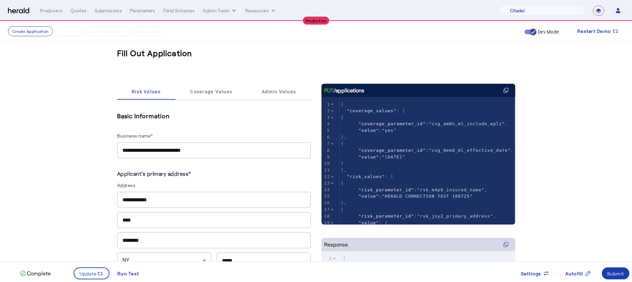
click at [622, 271] on div "Submit" at bounding box center [615, 273] width 17 height 7
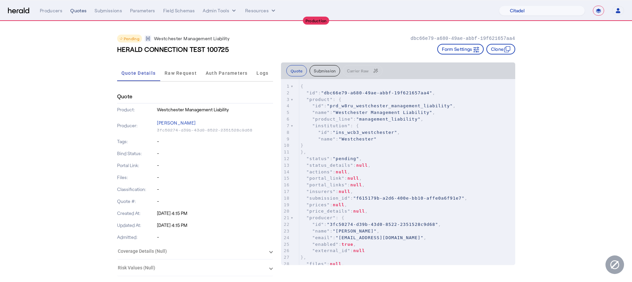
click at [75, 13] on div "Quotes" at bounding box center [78, 10] width 16 height 7
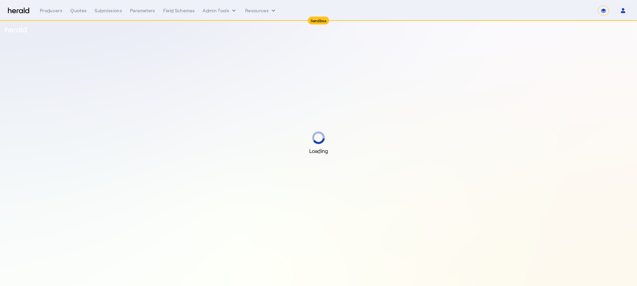
select select "*******"
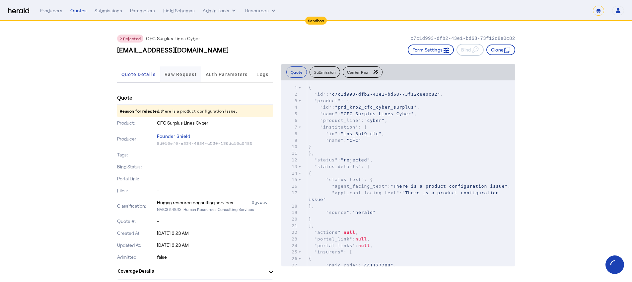
click at [177, 76] on span "Raw Request" at bounding box center [180, 74] width 32 height 5
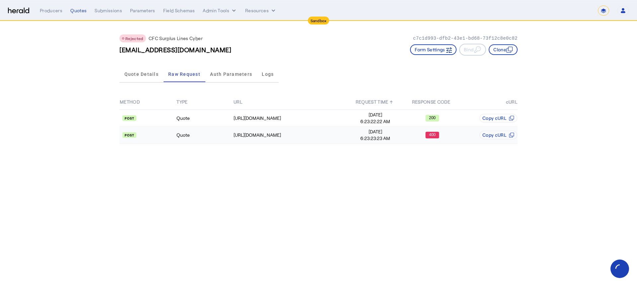
click at [422, 139] on td "400" at bounding box center [432, 135] width 57 height 17
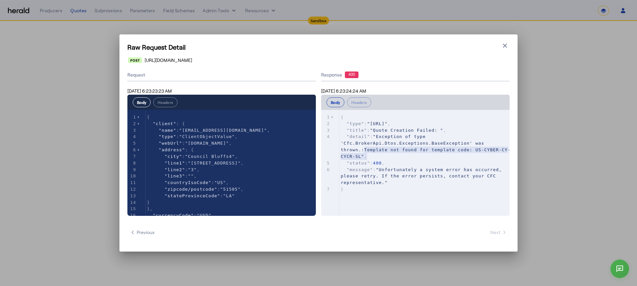
type textarea "**********"
drag, startPoint x: 363, startPoint y: 150, endPoint x: 369, endPoint y: 157, distance: 8.9
click at [369, 157] on span ""Exception of type 'Cfc.BrokerApi.Dtos.Exceptions.BaseException' was thrown.:Te…" at bounding box center [426, 146] width 170 height 25
click at [509, 46] on button "Close modal" at bounding box center [504, 45] width 9 height 9
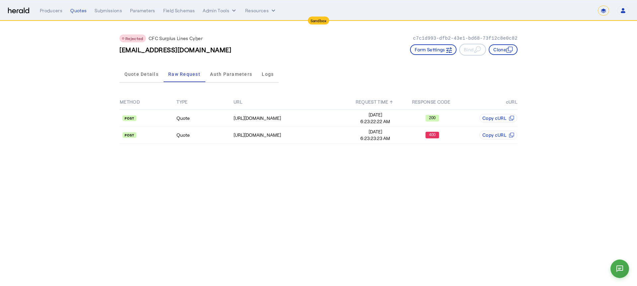
drag, startPoint x: 233, startPoint y: 51, endPoint x: 119, endPoint y: 48, distance: 114.1
click at [119, 48] on div "**QA**_im_ibiuh124i@fastmail.com Form Settings Bind Clone" at bounding box center [318, 50] width 398 height 12
copy h3 "[EMAIL_ADDRESS][DOMAIN_NAME]"
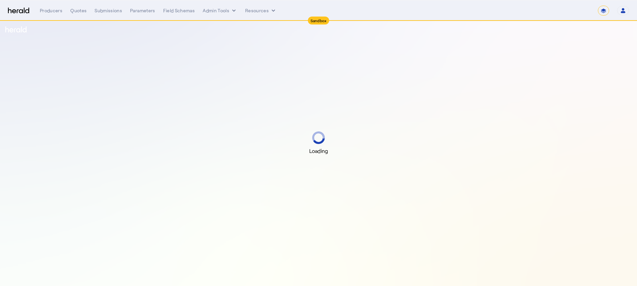
select select "*******"
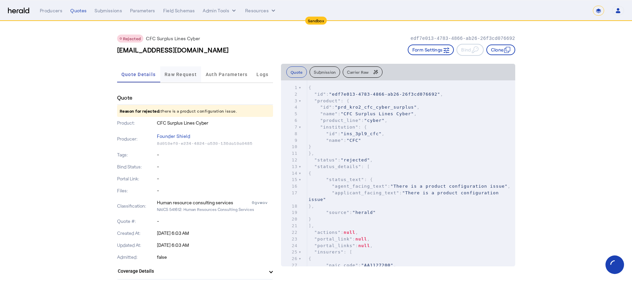
click at [180, 74] on span "Raw Request" at bounding box center [180, 74] width 32 height 5
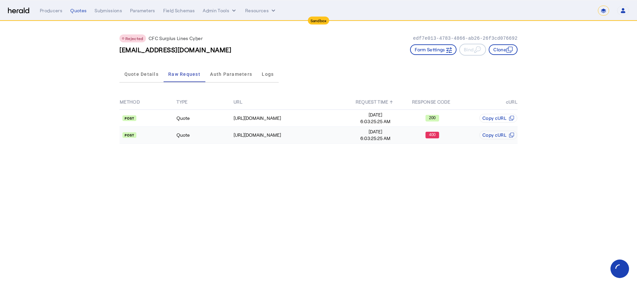
click at [350, 141] on span "6:03:25:25 AM" at bounding box center [375, 138] width 56 height 7
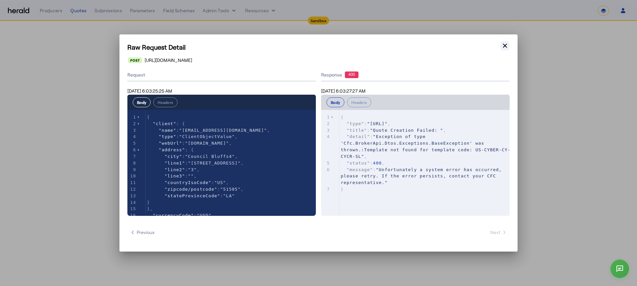
click at [507, 46] on icon "button" at bounding box center [504, 45] width 7 height 7
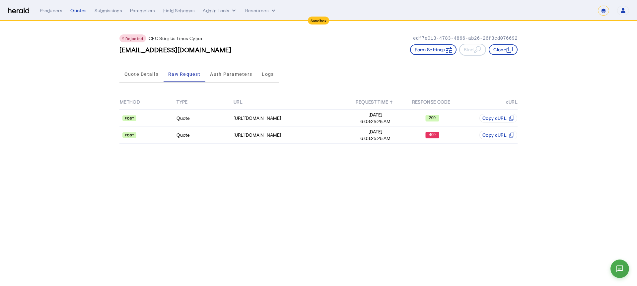
drag, startPoint x: 235, startPoint y: 51, endPoint x: 108, endPoint y: 52, distance: 126.7
click at [108, 52] on div "Rejected CFC Surplus Lines Cyber edf7e013-4783-4866-ab26-26f3cd076692 **QA**_im…" at bounding box center [318, 87] width 424 height 132
copy h3 "[EMAIL_ADDRESS][DOMAIN_NAME]"
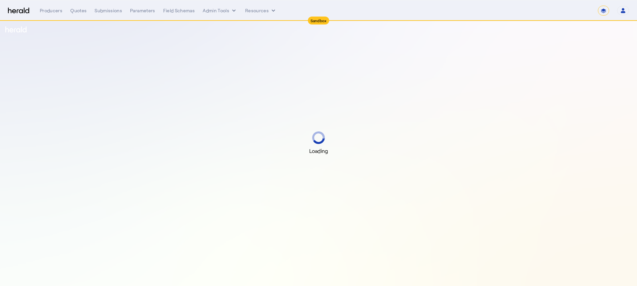
select select "*******"
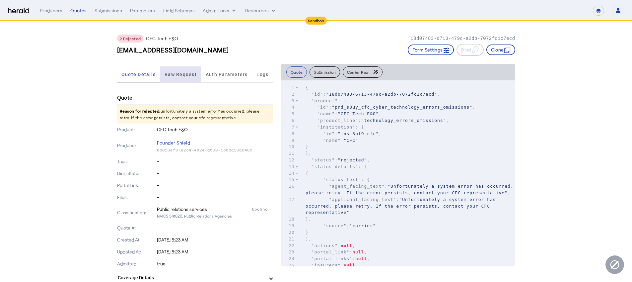
click at [168, 76] on span "Raw Request" at bounding box center [180, 74] width 32 height 5
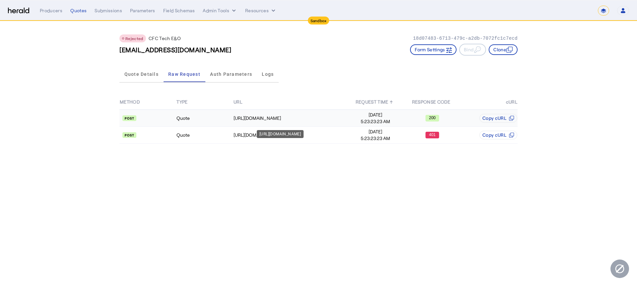
click at [266, 133] on div "https://login.microsoftonline.com/b0d469b2-1411-411a-a0e3-5d569c725b5d/oauth2/v…" at bounding box center [280, 134] width 47 height 8
click at [221, 129] on td "Quote" at bounding box center [204, 135] width 57 height 17
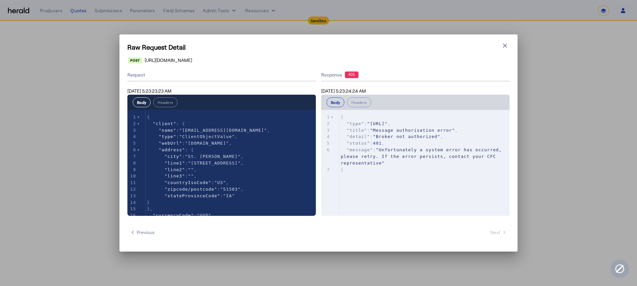
click at [507, 40] on div "Raw Request Detail Close modal https://test-api.cfcunderwriting.com/v1.2/quotes…" at bounding box center [318, 143] width 398 height 218
click at [506, 42] on icon "button" at bounding box center [504, 45] width 7 height 7
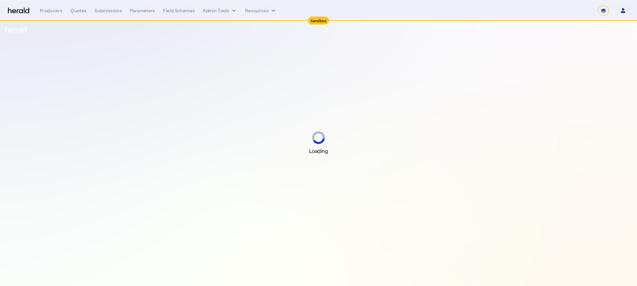
select select "*******"
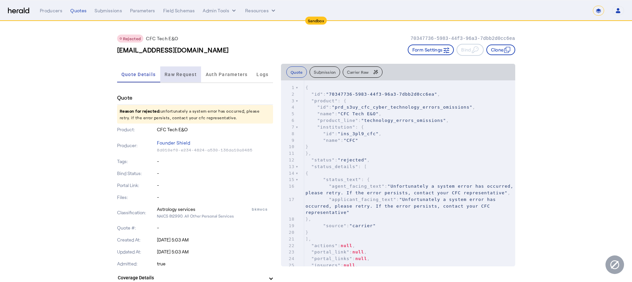
click at [183, 78] on span "Raw Request" at bounding box center [180, 74] width 32 height 16
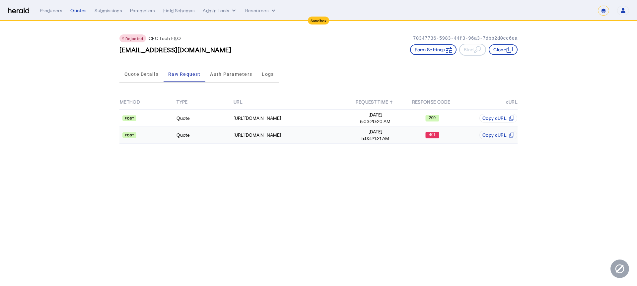
click at [464, 141] on td "Copy cURL" at bounding box center [489, 135] width 57 height 17
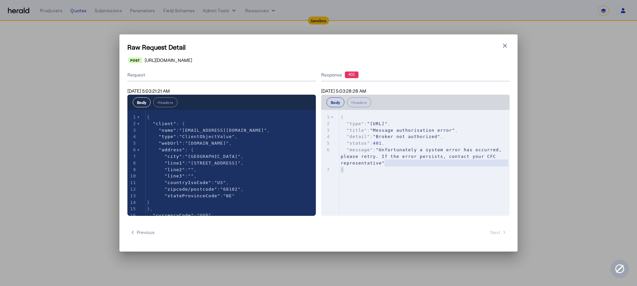
type textarea "**********"
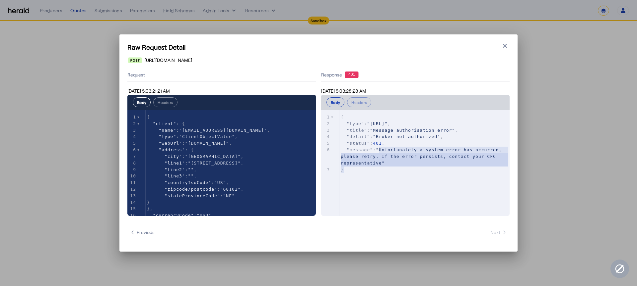
drag, startPoint x: 395, startPoint y: 168, endPoint x: 380, endPoint y: 153, distance: 21.8
click at [380, 153] on div "1 { 2 "type" : "https://somedomain/authorisation-error" , 3 "title" : "Message …" at bounding box center [426, 143] width 175 height 59
click at [510, 43] on div "Raw Request Detail Close modal https://test-api.cfcunderwriting.com/v1.2/quotes…" at bounding box center [318, 143] width 398 height 218
type textarea "**********"
drag, startPoint x: 277, startPoint y: 130, endPoint x: 185, endPoint y: 129, distance: 91.9
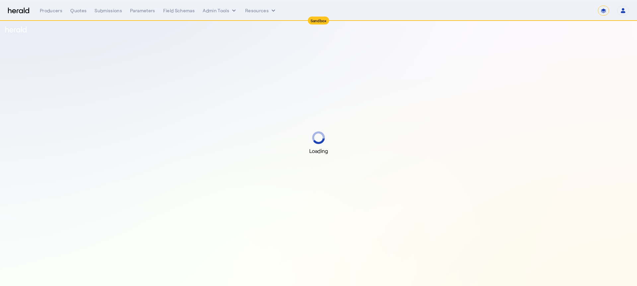
select select "*******"
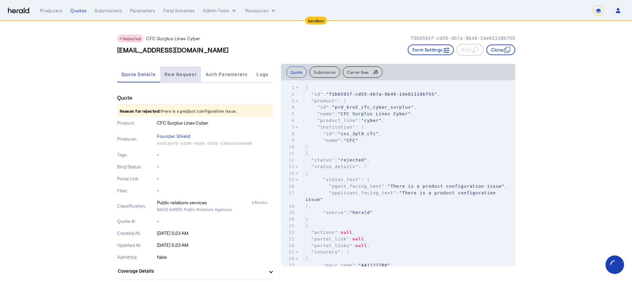
click at [188, 74] on span "Raw Request" at bounding box center [180, 74] width 32 height 5
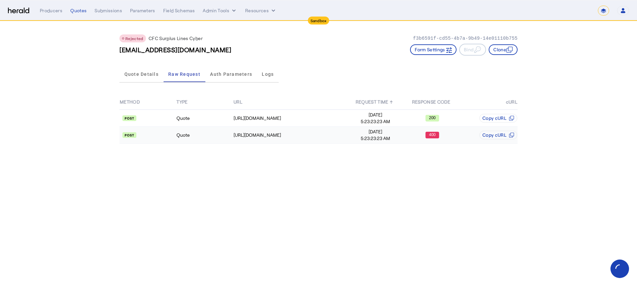
click at [440, 139] on td "400" at bounding box center [432, 135] width 57 height 17
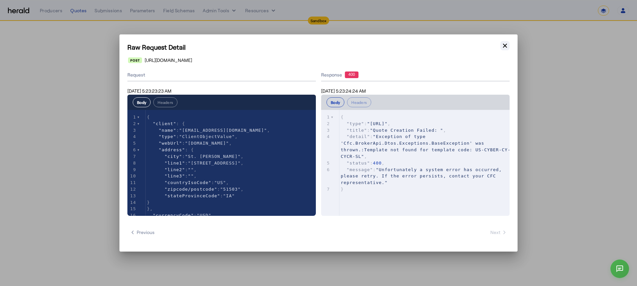
click at [508, 46] on button "Close modal" at bounding box center [504, 45] width 9 height 9
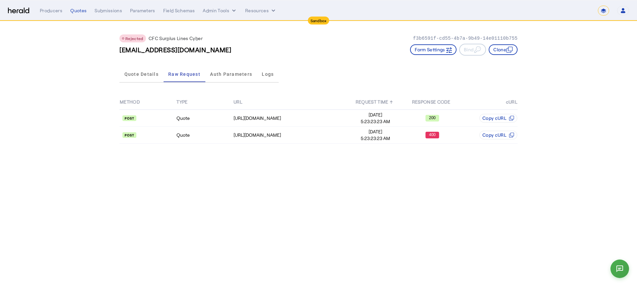
drag, startPoint x: 263, startPoint y: 52, endPoint x: 117, endPoint y: 48, distance: 146.3
click at [117, 48] on div "Rejected CFC Surplus Lines Cyber f3b6591f-cd55-4b7a-9b49-14e01110b755 **QA**_im…" at bounding box center [318, 87] width 424 height 132
copy h3 "[EMAIL_ADDRESS][DOMAIN_NAME]"
click at [525, 210] on body "**********" at bounding box center [318, 143] width 637 height 286
click at [434, 134] on text "400" at bounding box center [432, 135] width 7 height 5
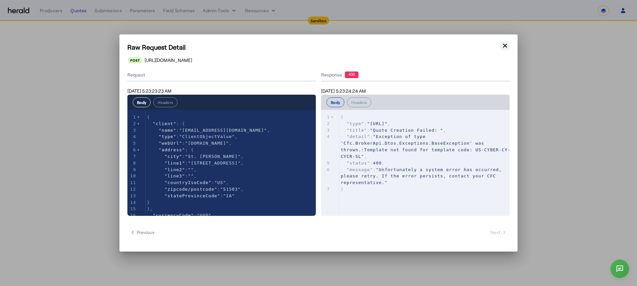
click at [505, 43] on icon "button" at bounding box center [504, 45] width 7 height 7
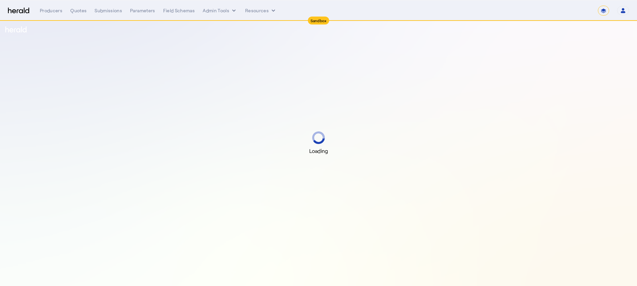
select select "*******"
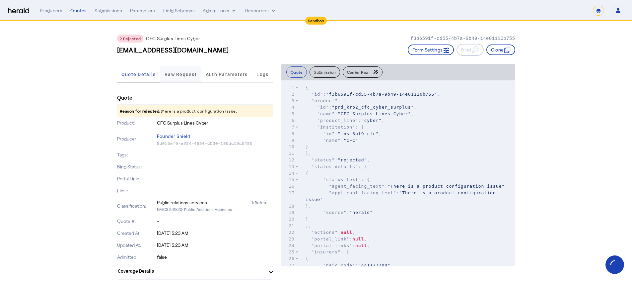
click at [167, 77] on span "Raw Request" at bounding box center [180, 74] width 32 height 5
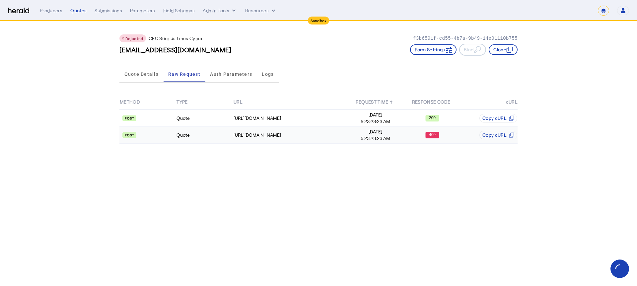
click at [183, 132] on td "Quote" at bounding box center [204, 135] width 57 height 17
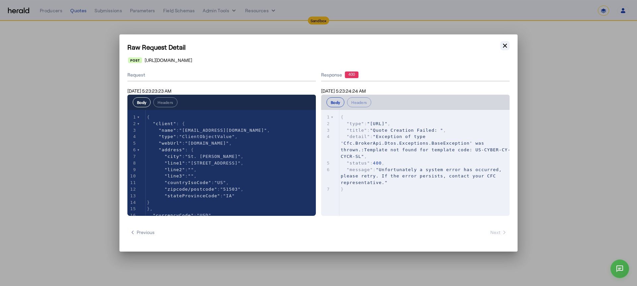
click at [506, 43] on icon "button" at bounding box center [504, 45] width 7 height 7
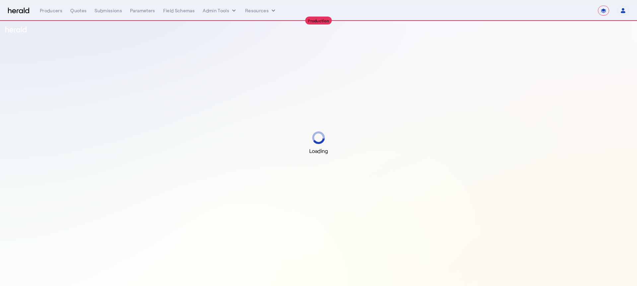
select select "**********"
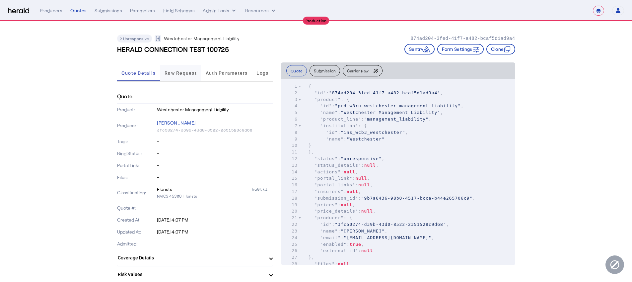
click at [182, 75] on span "Raw Request" at bounding box center [180, 73] width 32 height 5
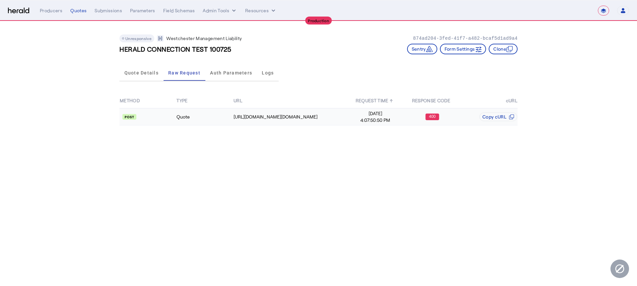
click at [399, 120] on span "4:07:50:50 PM" at bounding box center [375, 120] width 56 height 7
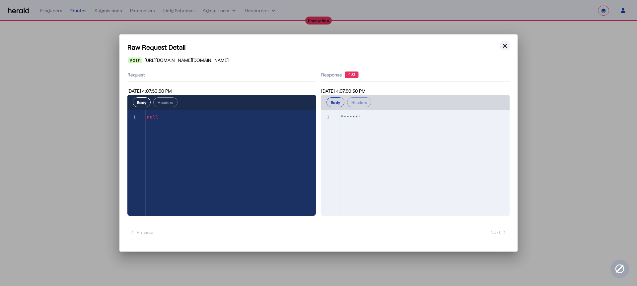
click at [508, 48] on icon "button" at bounding box center [504, 45] width 7 height 7
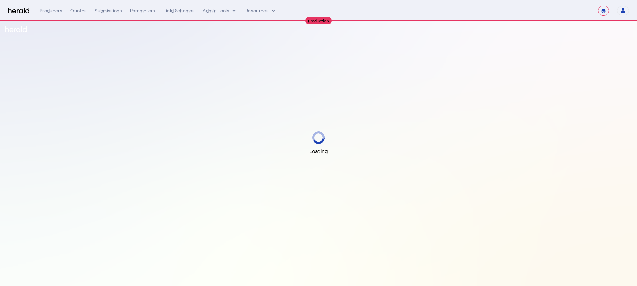
select select "**********"
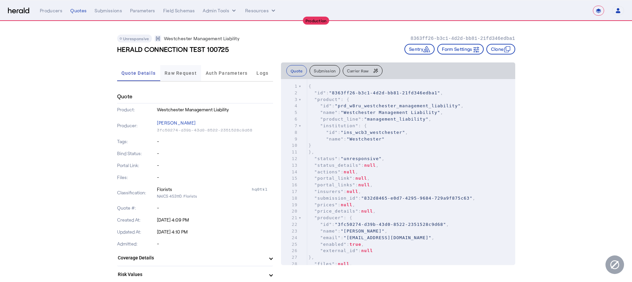
click at [182, 73] on span "Raw Request" at bounding box center [180, 73] width 32 height 5
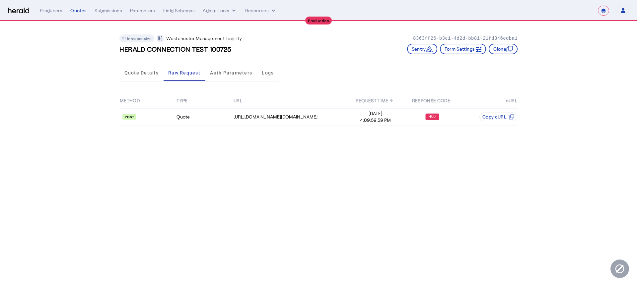
click at [384, 126] on div "METHOD TYPE URL REQUEST TIME ↑ RESPONSE CODE cURL Quote https://studiogateway.c…" at bounding box center [318, 109] width 398 height 51
click at [384, 120] on span "4:09:59:59 PM" at bounding box center [375, 120] width 56 height 7
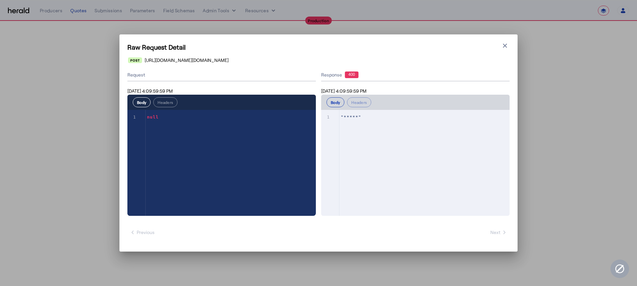
click at [513, 46] on div "Raw Request Detail Close modal https://studiogateway.chubb.com/enterprise.opera…" at bounding box center [318, 143] width 398 height 218
click at [503, 46] on icon "button" at bounding box center [504, 45] width 7 height 7
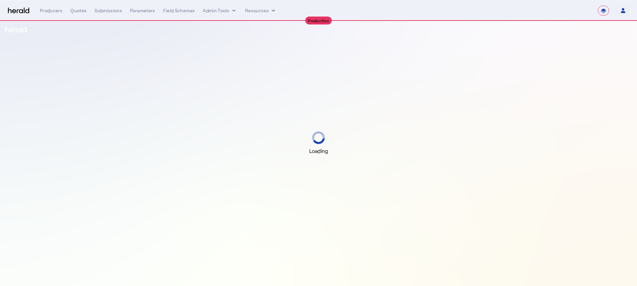
select select "**********"
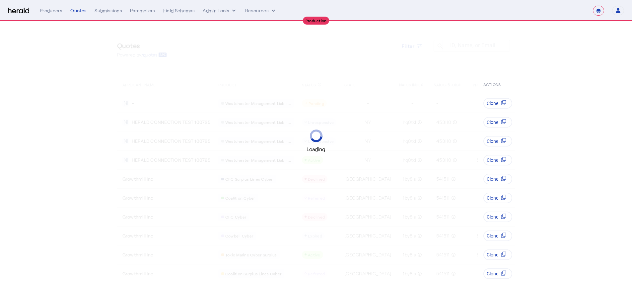
select select "**********"
select select "pfm_j8lw_citadel"
select select "**********"
select select "pfm_j8lw_citadel"
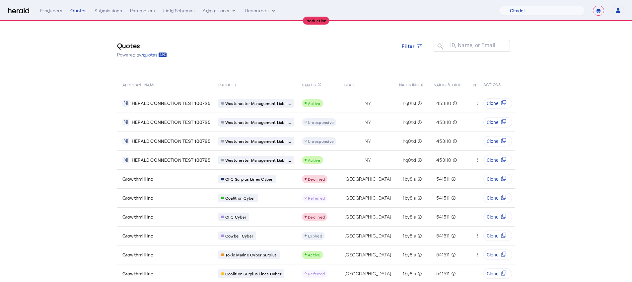
click at [596, 12] on select "**********" at bounding box center [598, 11] width 11 height 10
select select "*******"
click at [593, 6] on select "**********" at bounding box center [598, 11] width 11 height 10
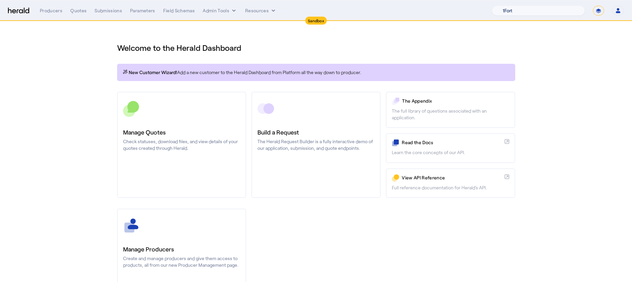
click at [565, 10] on select "1Fort Acrisure Acturis Affinity Advisors Affinity Risk Agentero AmWins Anzen Ao…" at bounding box center [537, 11] width 93 height 10
click at [510, 6] on select "1Fort Acrisure Acturis Affinity Advisors Affinity Risk Agentero AmWins Anzen Ao…" at bounding box center [537, 11] width 93 height 10
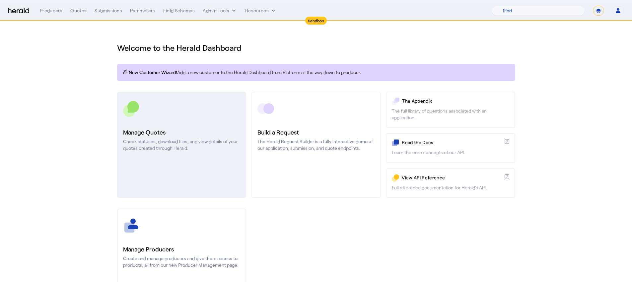
click at [141, 145] on p "Check statuses, download files, and view details of your quotes created through…" at bounding box center [181, 144] width 117 height 13
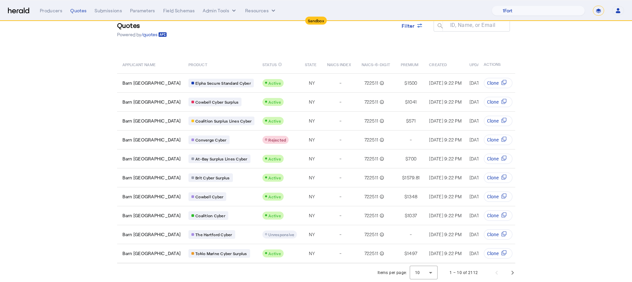
scroll to position [24, 0]
click at [530, 14] on select "1Fort Acrisure Acturis Affinity Advisors Affinity Risk Agentero AmWins Anzen Ao…" at bounding box center [537, 11] width 93 height 10
select select "pfm_129z_babbix"
click at [510, 6] on select "1Fort Acrisure Acturis Affinity Advisors Affinity Risk Agentero AmWins Anzen Ao…" at bounding box center [537, 11] width 93 height 10
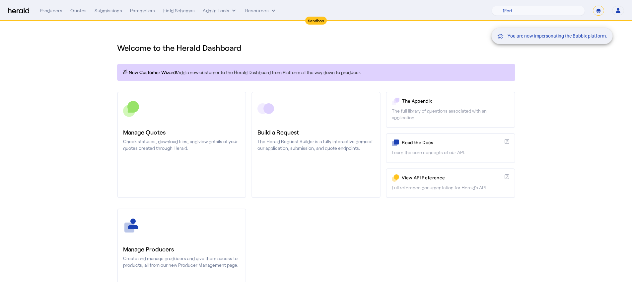
click at [82, 16] on div "You are now impersonating the Babbix platform." at bounding box center [316, 141] width 632 height 282
click at [82, 11] on div "You are now impersonating the Babbix platform." at bounding box center [316, 141] width 632 height 282
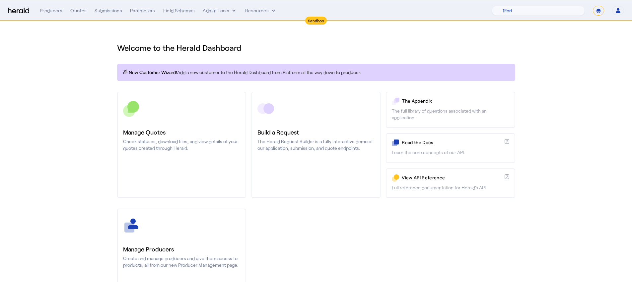
click at [82, 11] on div "Quotes" at bounding box center [78, 10] width 16 height 7
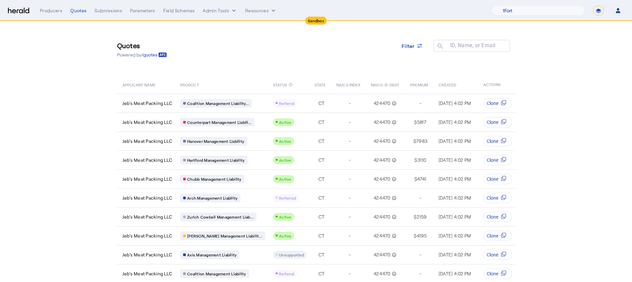
click at [67, 11] on div "Producers Quotes Submissions Parameters Field Schemas Admin Tools Resources" at bounding box center [266, 10] width 452 height 7
click at [59, 12] on div "Producers" at bounding box center [51, 10] width 23 height 7
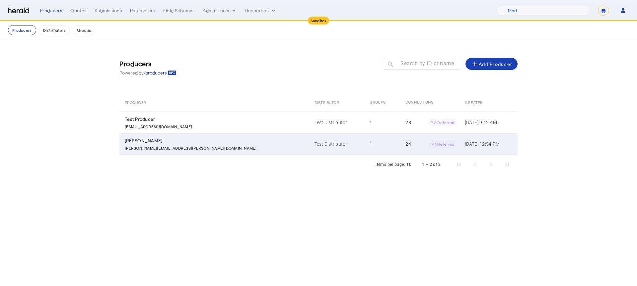
click at [400, 148] on td "24 1 Referred" at bounding box center [429, 144] width 59 height 22
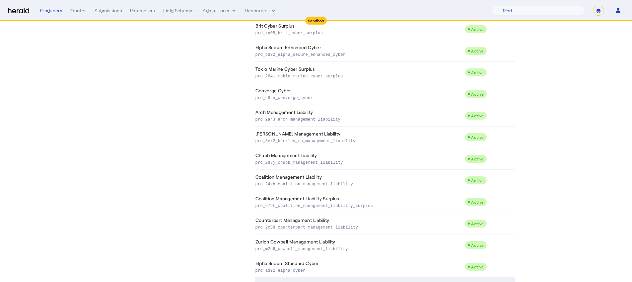
scroll to position [343, 0]
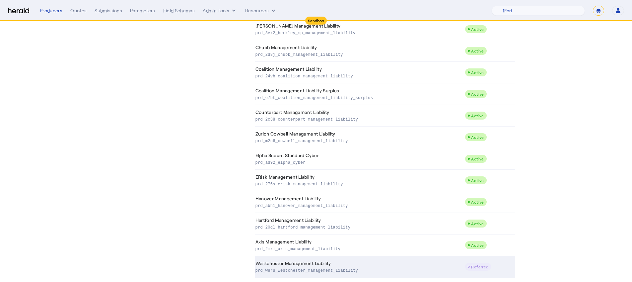
click at [389, 267] on p "prd_w8ru_westchester_management_liability" at bounding box center [358, 269] width 207 height 7
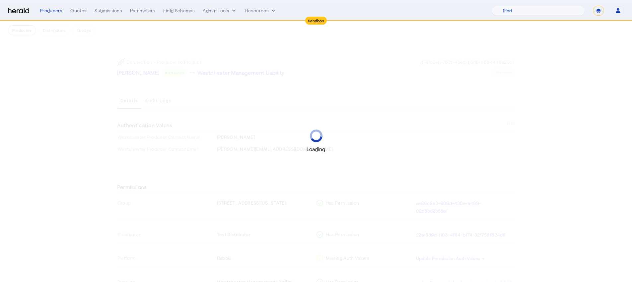
scroll to position [22, 0]
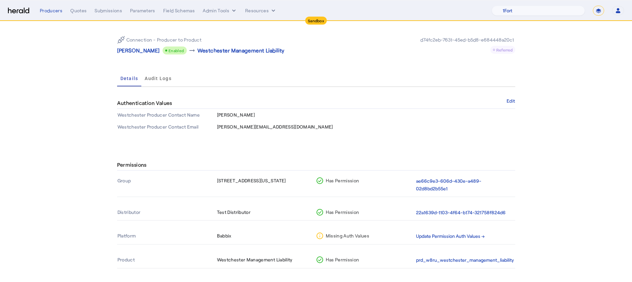
click at [452, 232] on button "Update Permission Auth Values →" at bounding box center [450, 236] width 69 height 8
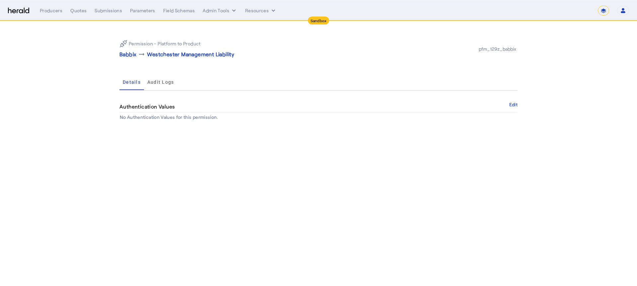
select select "pfm_129z_babbix"
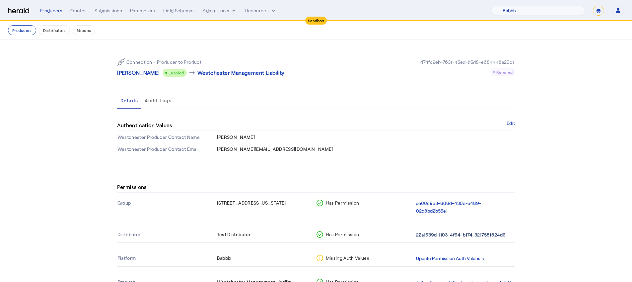
click at [451, 231] on button "22a1639d-1103-4f64-b174-321758f824d6" at bounding box center [461, 235] width 90 height 8
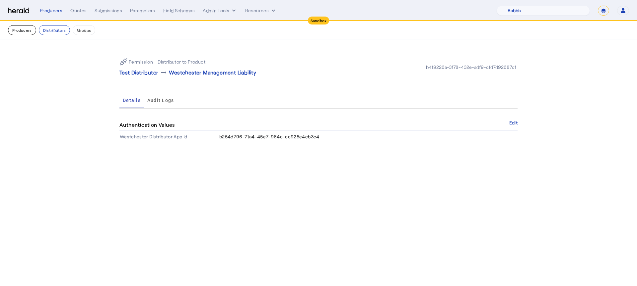
click at [16, 33] on button "Producers" at bounding box center [22, 30] width 28 height 10
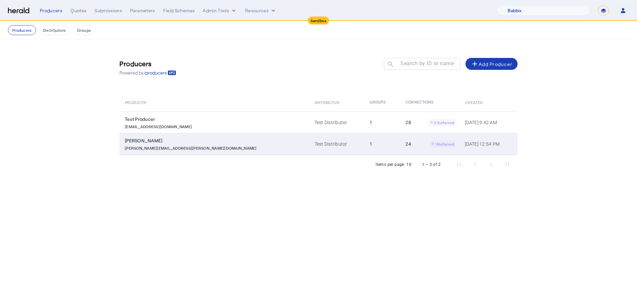
click at [364, 142] on td "1" at bounding box center [382, 144] width 36 height 22
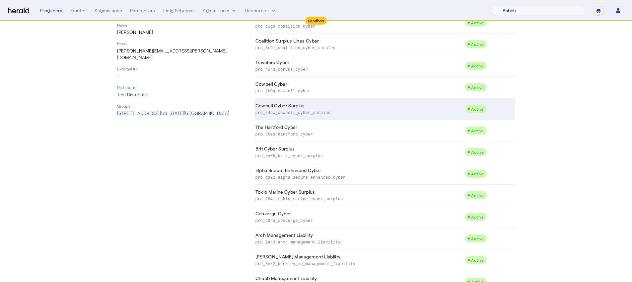
scroll to position [334, 0]
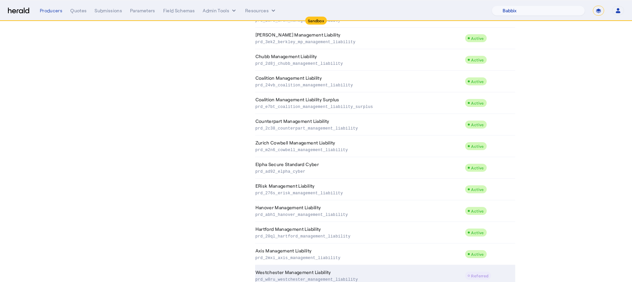
click at [465, 274] on td "Westchester Management Liability prd_w8ru_westchester_management_liability" at bounding box center [360, 276] width 210 height 22
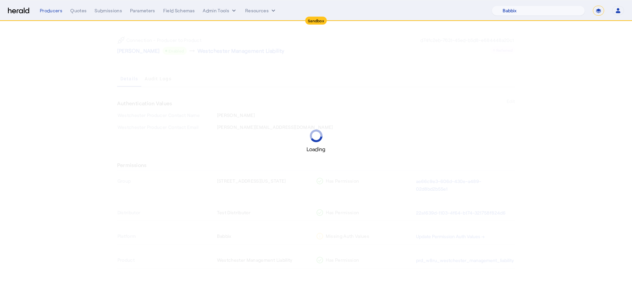
scroll to position [22, 0]
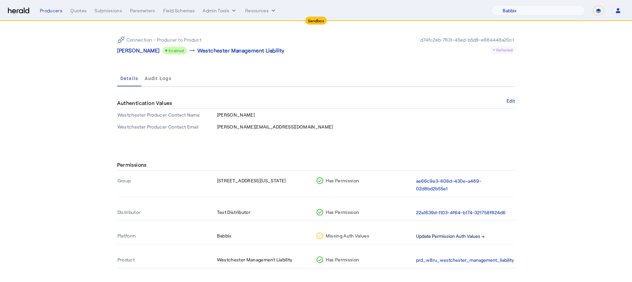
click at [437, 232] on button "Update Permission Auth Values →" at bounding box center [450, 236] width 69 height 8
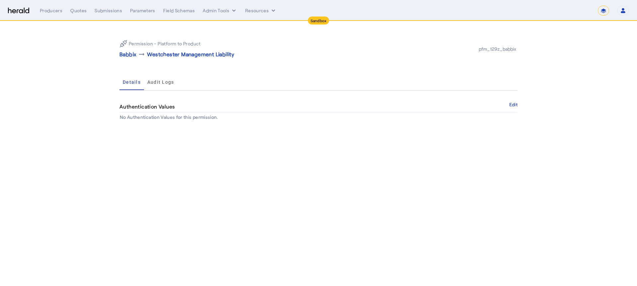
click at [511, 107] on div "Authentication Values Edit" at bounding box center [318, 106] width 398 height 11
click at [511, 105] on button "Edit" at bounding box center [513, 105] width 8 height 4
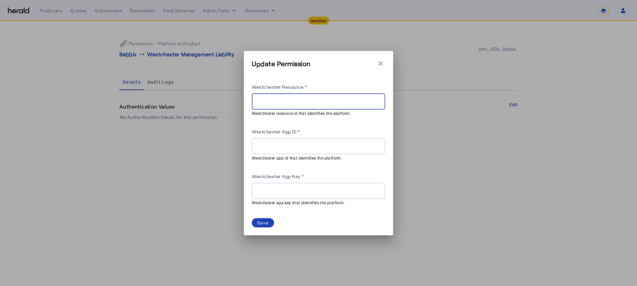
click at [326, 98] on input "Westchester Resource *" at bounding box center [318, 102] width 123 height 8
paste input "**********"
type input "**********"
click at [353, 189] on input "Westchester App Key *" at bounding box center [318, 191] width 123 height 8
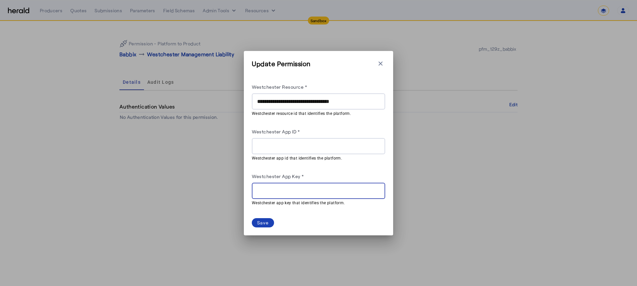
paste input "**********"
type input "**********"
click at [359, 135] on div "Westchester App ID *" at bounding box center [318, 133] width 133 height 11
drag, startPoint x: 368, startPoint y: 154, endPoint x: 376, endPoint y: 145, distance: 12.2
click at [369, 154] on mat-form-field "Westchester app id that identifies the platform." at bounding box center [318, 150] width 133 height 24
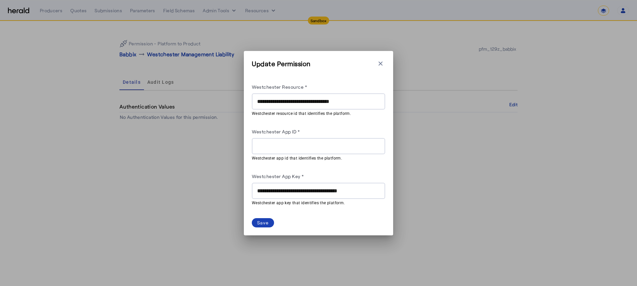
click at [352, 136] on div "Westchester App ID *" at bounding box center [318, 133] width 133 height 11
drag, startPoint x: 352, startPoint y: 142, endPoint x: 363, endPoint y: 131, distance: 15.7
click at [352, 143] on input "Westchester App ID *" at bounding box center [318, 147] width 123 height 8
paste input "**********"
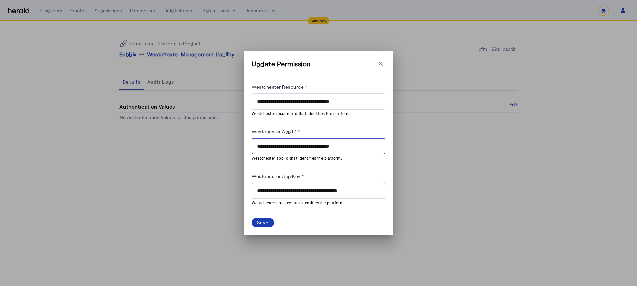
type input "**********"
click at [269, 219] on span at bounding box center [263, 223] width 22 height 9
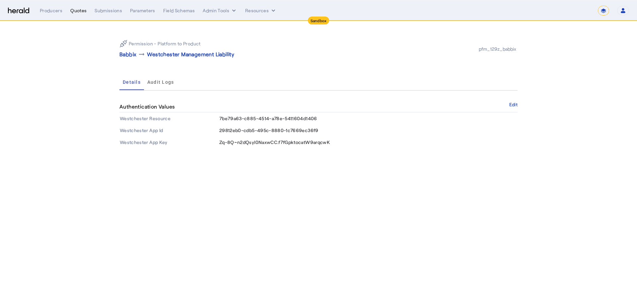
click at [78, 9] on div "Quotes" at bounding box center [78, 10] width 16 height 7
select select "pfm_129z_babbix"
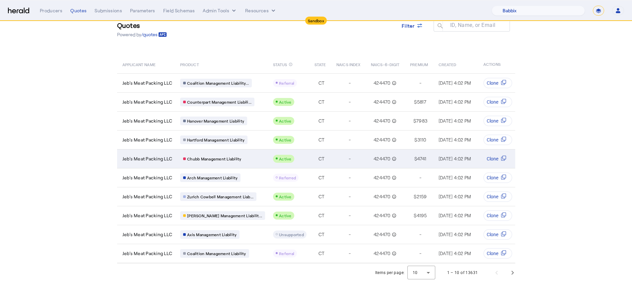
scroll to position [25, 0]
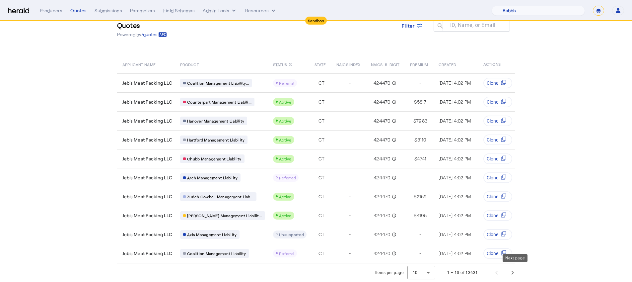
click at [523, 270] on div "Items per page: 10 1 – 10 of 13631" at bounding box center [447, 272] width 152 height 19
click at [509, 270] on span "Next page" at bounding box center [512, 272] width 16 height 16
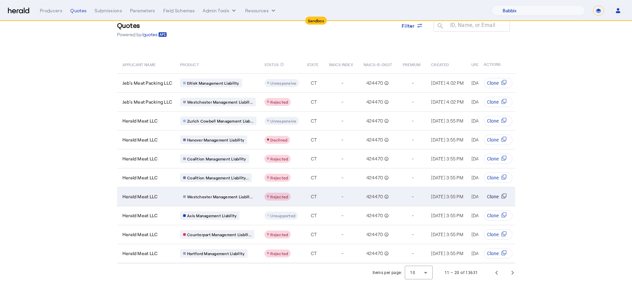
click at [488, 193] on span "Clone" at bounding box center [493, 196] width 12 height 7
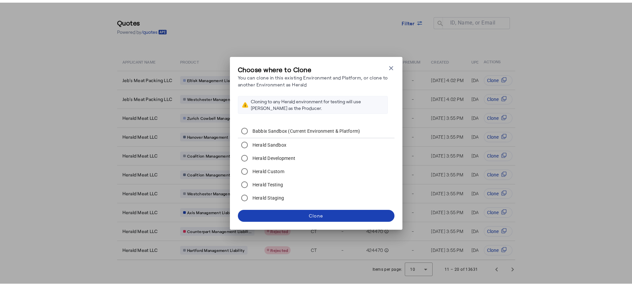
scroll to position [0, 0]
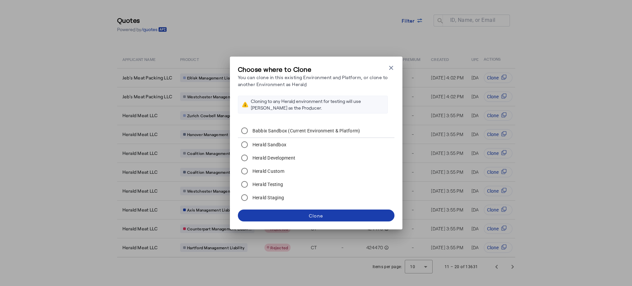
click at [319, 219] on span at bounding box center [316, 216] width 157 height 16
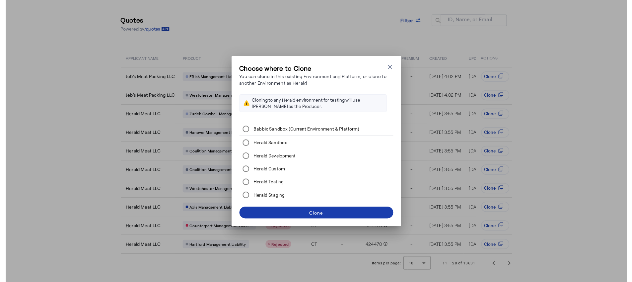
scroll to position [25, 0]
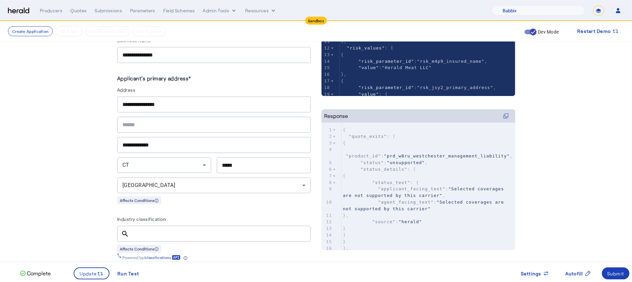
scroll to position [131, 0]
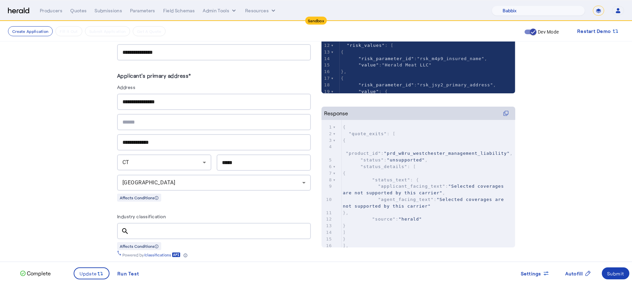
click at [203, 234] on div at bounding box center [219, 230] width 171 height 16
type input "*******"
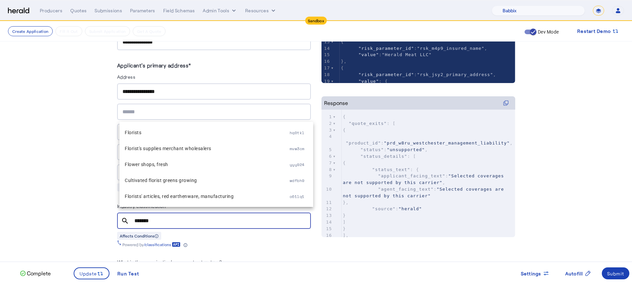
scroll to position [146, 0]
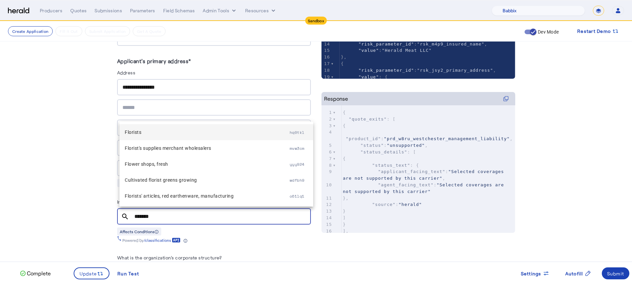
click at [164, 133] on span "Florists" at bounding box center [207, 132] width 165 height 8
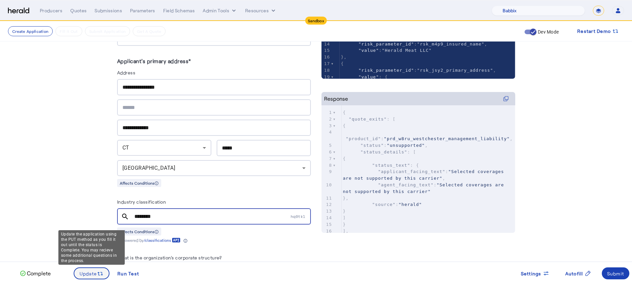
click at [92, 276] on span "Update" at bounding box center [89, 273] width 18 height 7
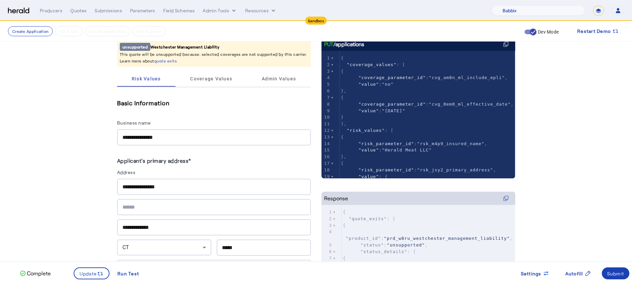
scroll to position [0, 0]
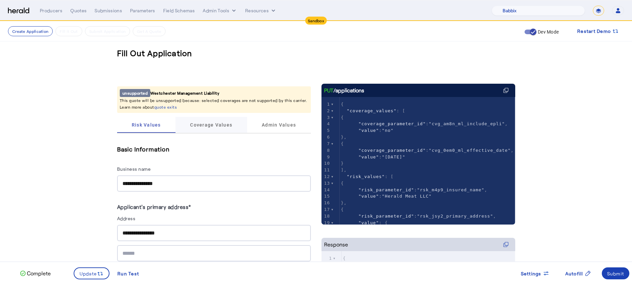
click at [228, 126] on span "Coverage Values" at bounding box center [211, 124] width 42 height 5
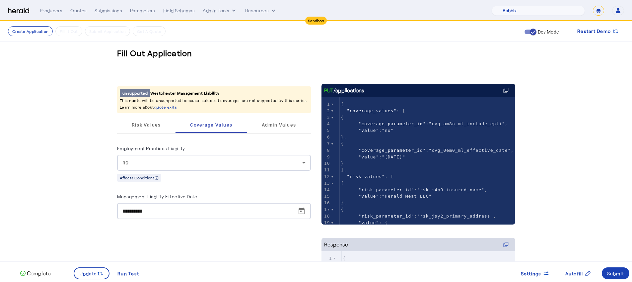
click at [220, 165] on div "no" at bounding box center [212, 162] width 180 height 8
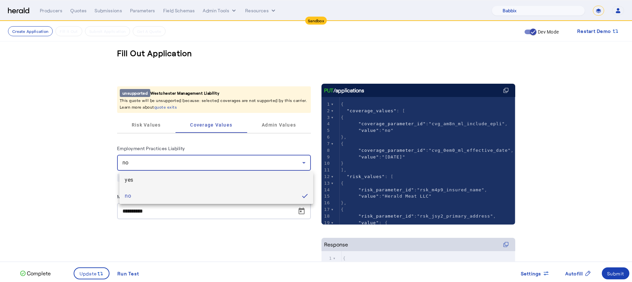
click at [214, 183] on span "yes" at bounding box center [216, 180] width 183 height 8
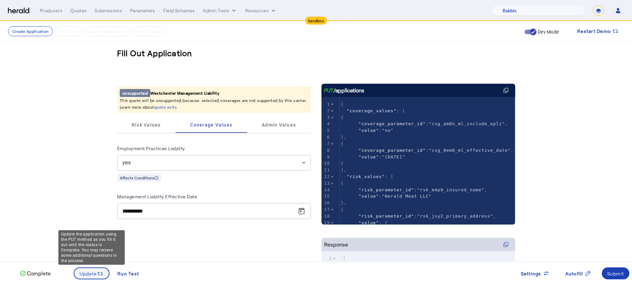
click at [97, 264] on div "Update the application using the PUT method as you fill it out until the status…" at bounding box center [91, 247] width 66 height 34
click at [97, 273] on icon at bounding box center [100, 273] width 7 height 7
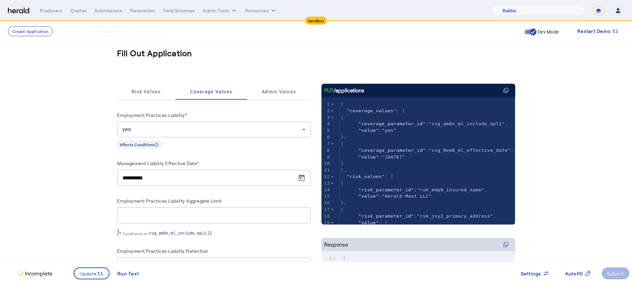
click at [197, 223] on div "Employment Practices Liability Aggregate Limit Conditonal on cvg_am8n_ml_includ…" at bounding box center [214, 215] width 194 height 39
click at [149, 91] on span "Risk Values" at bounding box center [146, 91] width 29 height 5
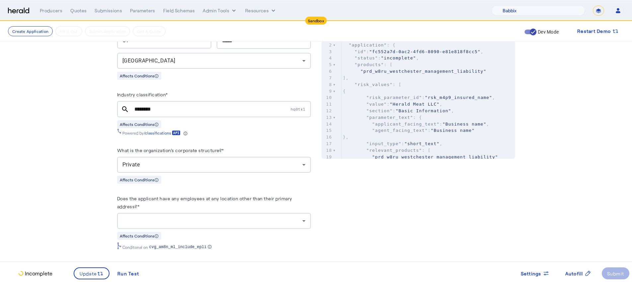
scroll to position [258, 0]
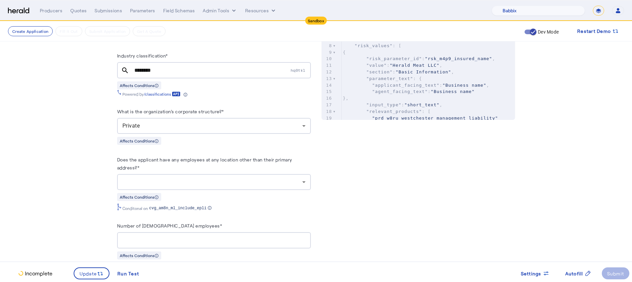
click at [185, 167] on herald-label "Does the applicant have any employees at any location other than their primary …" at bounding box center [214, 164] width 194 height 19
click at [185, 182] on div at bounding box center [212, 182] width 180 height 8
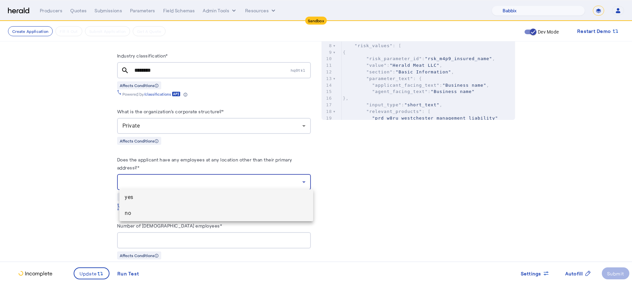
click at [179, 216] on span "no" at bounding box center [216, 213] width 183 height 8
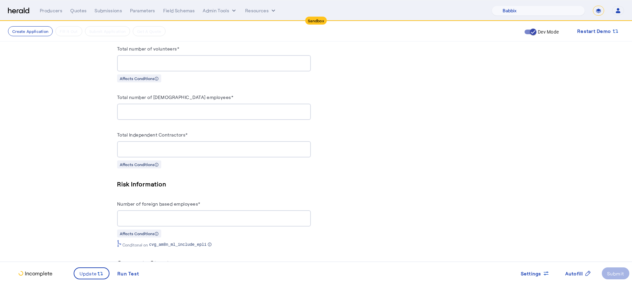
scroll to position [554, 0]
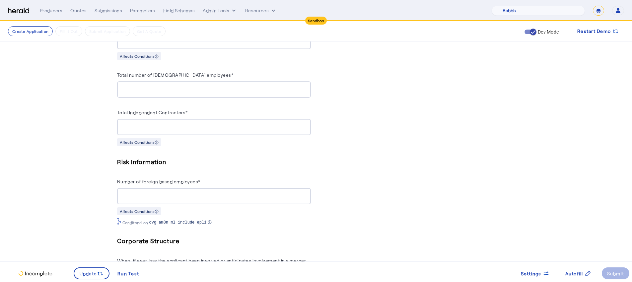
click at [161, 196] on div at bounding box center [213, 196] width 183 height 16
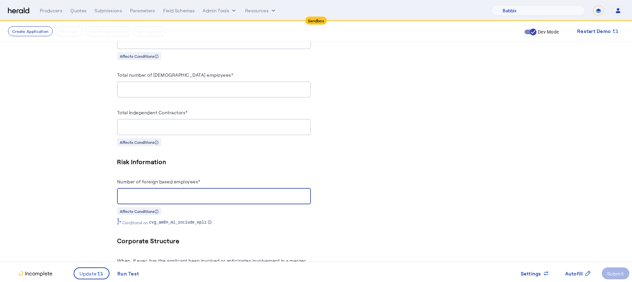
type input "*"
click at [73, 199] on fill-application-step "**********" at bounding box center [316, 55] width 632 height 1177
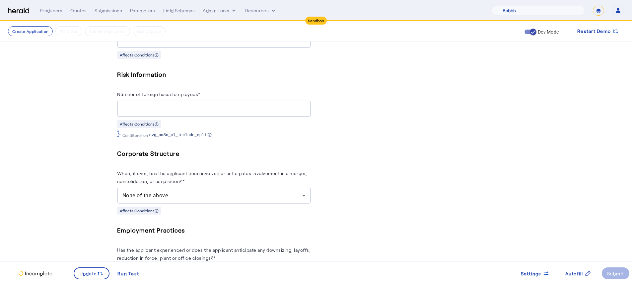
scroll to position [786, 0]
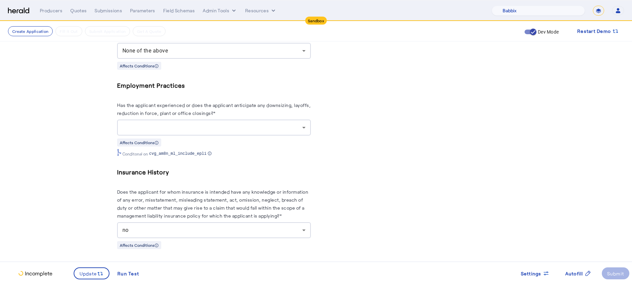
click at [212, 140] on div "Affects Conditions" at bounding box center [214, 142] width 194 height 8
click at [213, 138] on div "Affects Conditions" at bounding box center [214, 142] width 194 height 8
click at [214, 129] on div at bounding box center [213, 127] width 183 height 16
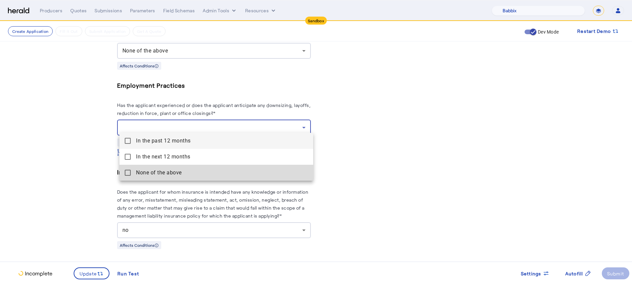
click at [208, 170] on span "None of the above" at bounding box center [222, 172] width 172 height 8
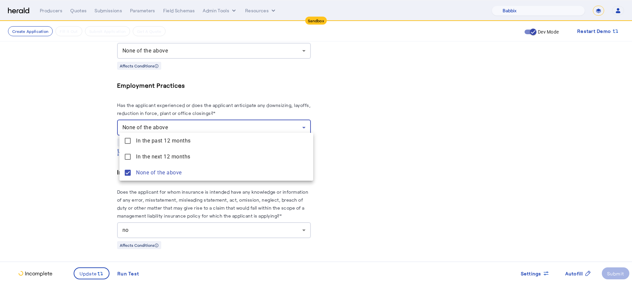
click at [65, 157] on div at bounding box center [316, 141] width 632 height 282
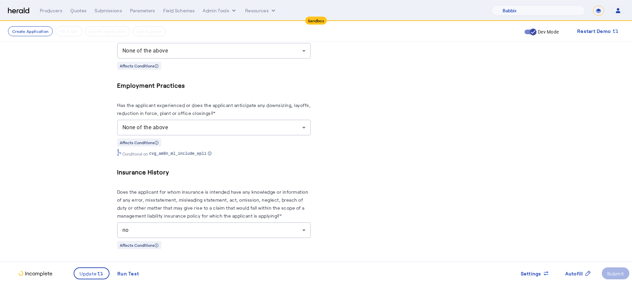
scroll to position [913, 0]
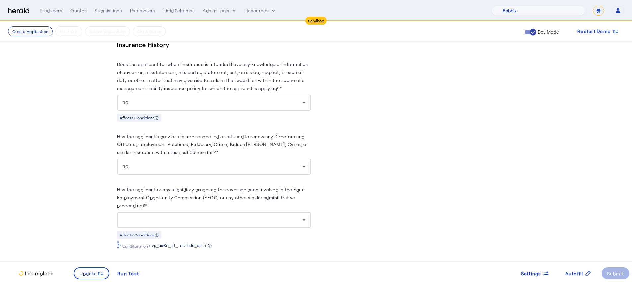
click at [177, 221] on div at bounding box center [213, 220] width 183 height 16
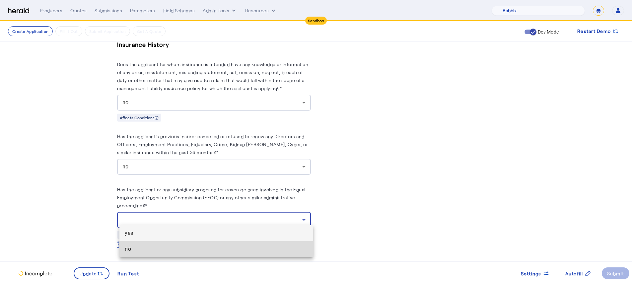
click at [172, 244] on mat-option "no" at bounding box center [216, 249] width 194 height 16
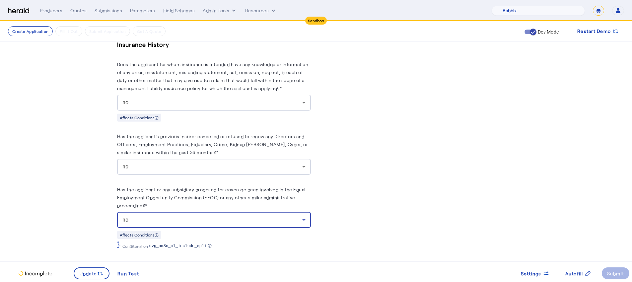
drag, startPoint x: 72, startPoint y: 208, endPoint x: 87, endPoint y: 204, distance: 15.4
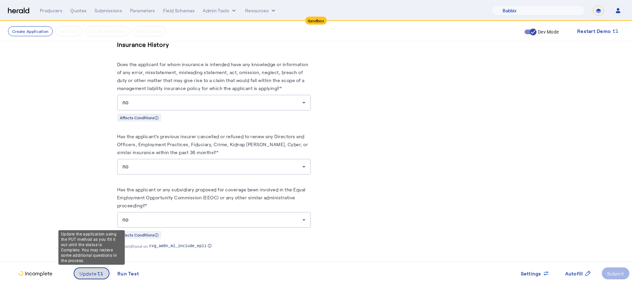
click at [97, 272] on icon at bounding box center [100, 273] width 7 height 7
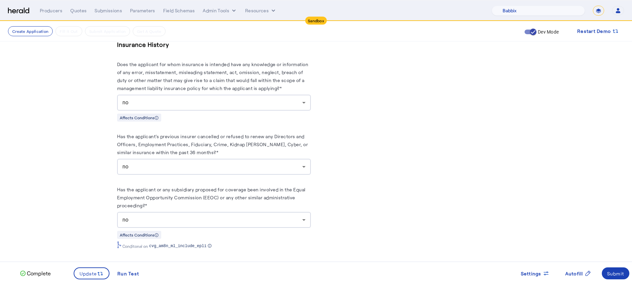
scroll to position [0, 0]
click at [609, 273] on div "Submit" at bounding box center [615, 273] width 17 height 7
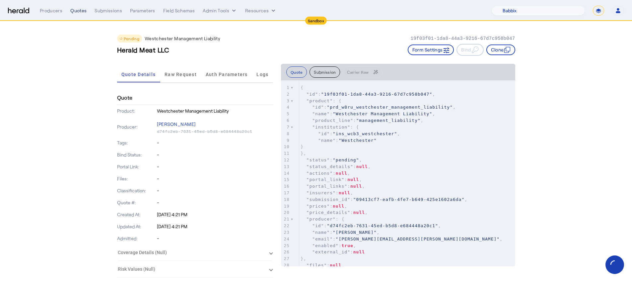
click at [71, 10] on div "Quotes" at bounding box center [78, 10] width 16 height 7
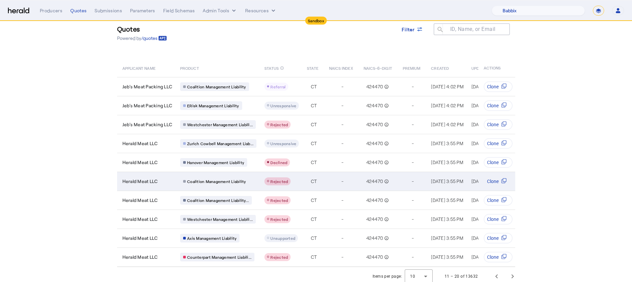
scroll to position [25, 0]
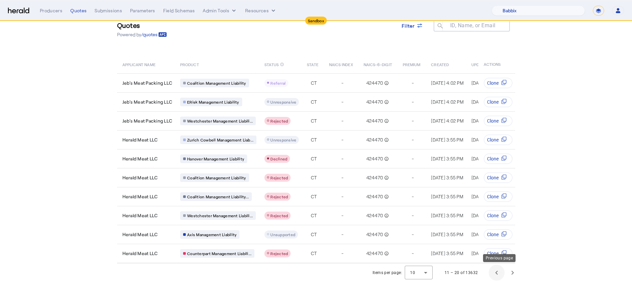
click at [493, 270] on span "Previous page" at bounding box center [496, 272] width 16 height 16
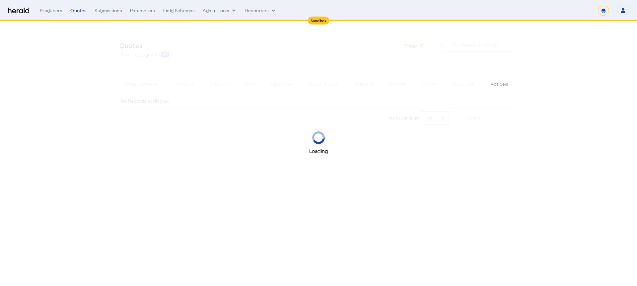
select select "*******"
select select "pfm_129z_babbix"
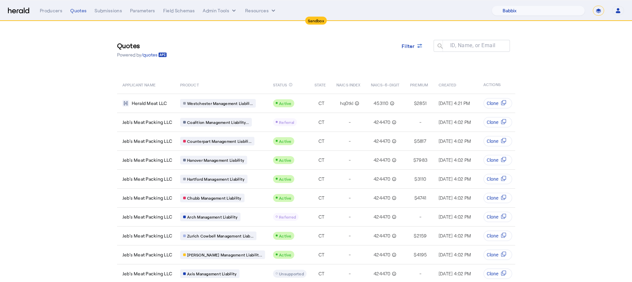
click at [606, 13] on div "1Fort Acrisure Acturis Affinity Advisors Affinity Risk Agentero AmWins Anzen Ao…" at bounding box center [557, 11] width 132 height 10
click at [600, 12] on select "**********" at bounding box center [598, 11] width 11 height 10
select select "**********"
click at [593, 6] on select "**********" at bounding box center [598, 11] width 11 height 10
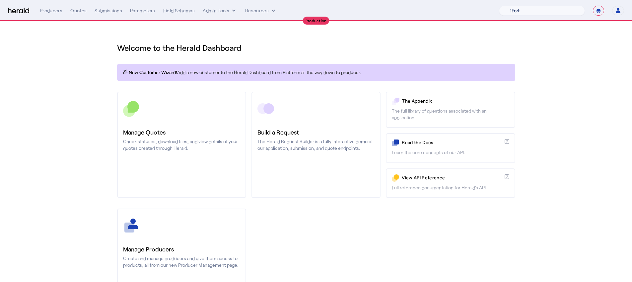
click at [544, 13] on select "1Fort Affinity Risk Arlington Roe Billy BindHQ Bunker CRC Campus Coverage Citad…" at bounding box center [542, 11] width 86 height 10
click at [499, 6] on select "1Fort Affinity Risk Arlington Roe Billy BindHQ Bunker CRC Campus Coverage Citad…" at bounding box center [542, 11] width 86 height 10
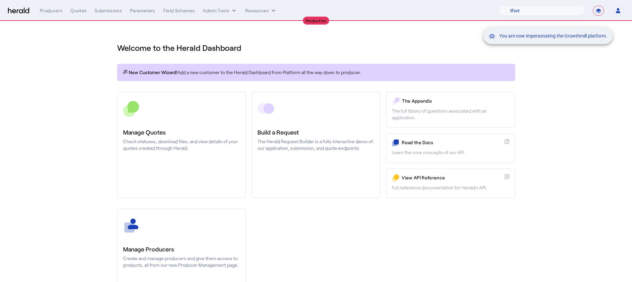
click at [174, 114] on div "You are now impersonating the Growthmill platform." at bounding box center [316, 141] width 632 height 282
click at [178, 127] on div "You are now impersonating the Growthmill platform." at bounding box center [316, 141] width 632 height 282
click at [181, 126] on div "You are now impersonating the Growthmill platform." at bounding box center [316, 141] width 632 height 282
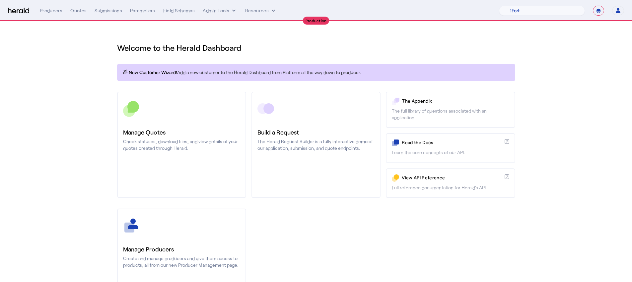
click at [181, 126] on link "Manage Quotes Check statuses, download files, and view details of your quotes c…" at bounding box center [181, 145] width 129 height 106
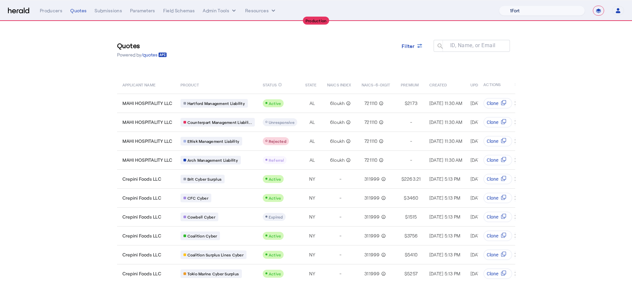
click at [540, 10] on select "1Fort Affinity Risk Arlington Roe Billy BindHQ Bunker CRC Campus Coverage Citad…" at bounding box center [542, 11] width 86 height 10
select select "pfm_a9p2_hib_marketplace"
click at [499, 6] on select "1Fort Affinity Risk Arlington Roe Billy BindHQ Bunker CRC Campus Coverage Citad…" at bounding box center [542, 11] width 86 height 10
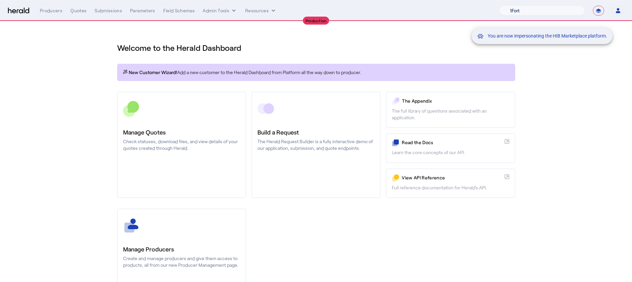
click at [148, 118] on div "You are now impersonating the HIB Marketplace platform." at bounding box center [316, 141] width 632 height 282
click at [150, 119] on div "You are now impersonating the HIB Marketplace platform." at bounding box center [316, 141] width 632 height 282
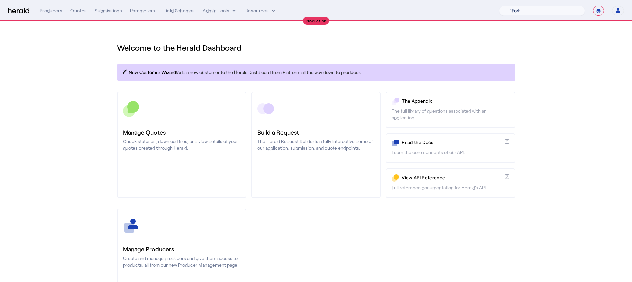
click at [150, 119] on link "Manage Quotes Check statuses, download files, and view details of your quotes c…" at bounding box center [181, 145] width 129 height 106
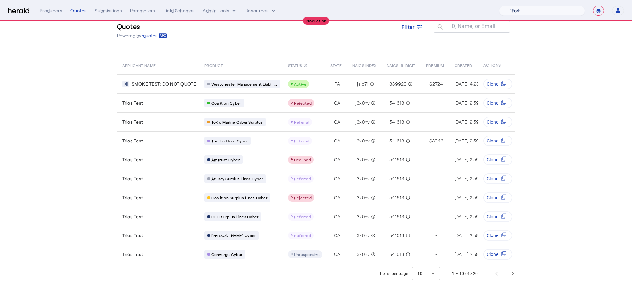
scroll to position [25, 0]
click at [434, 276] on div at bounding box center [426, 272] width 28 height 16
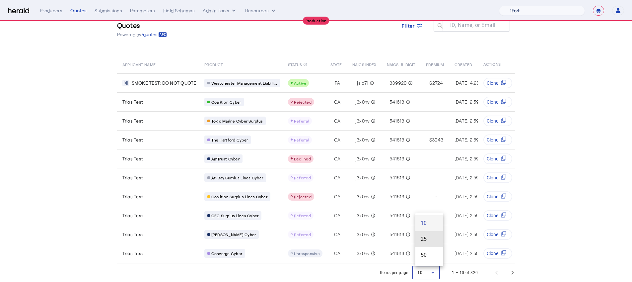
click at [434, 241] on span "25" at bounding box center [428, 239] width 17 height 8
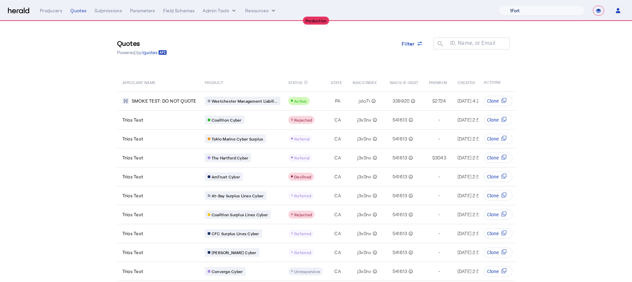
scroll to position [0, 0]
